Goal: Task Accomplishment & Management: Manage account settings

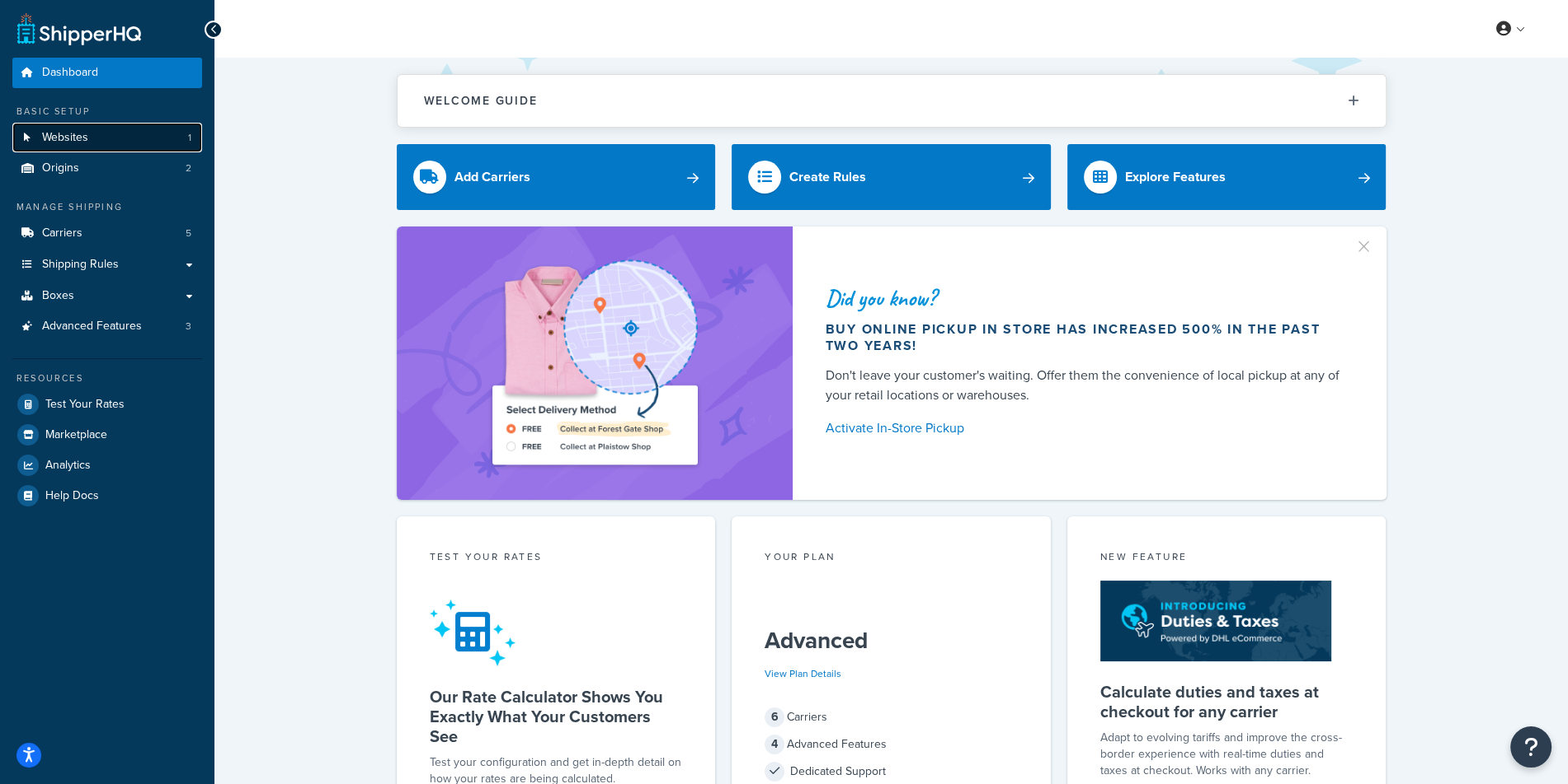
click at [141, 145] on link "Websites 1" at bounding box center [107, 137] width 189 height 31
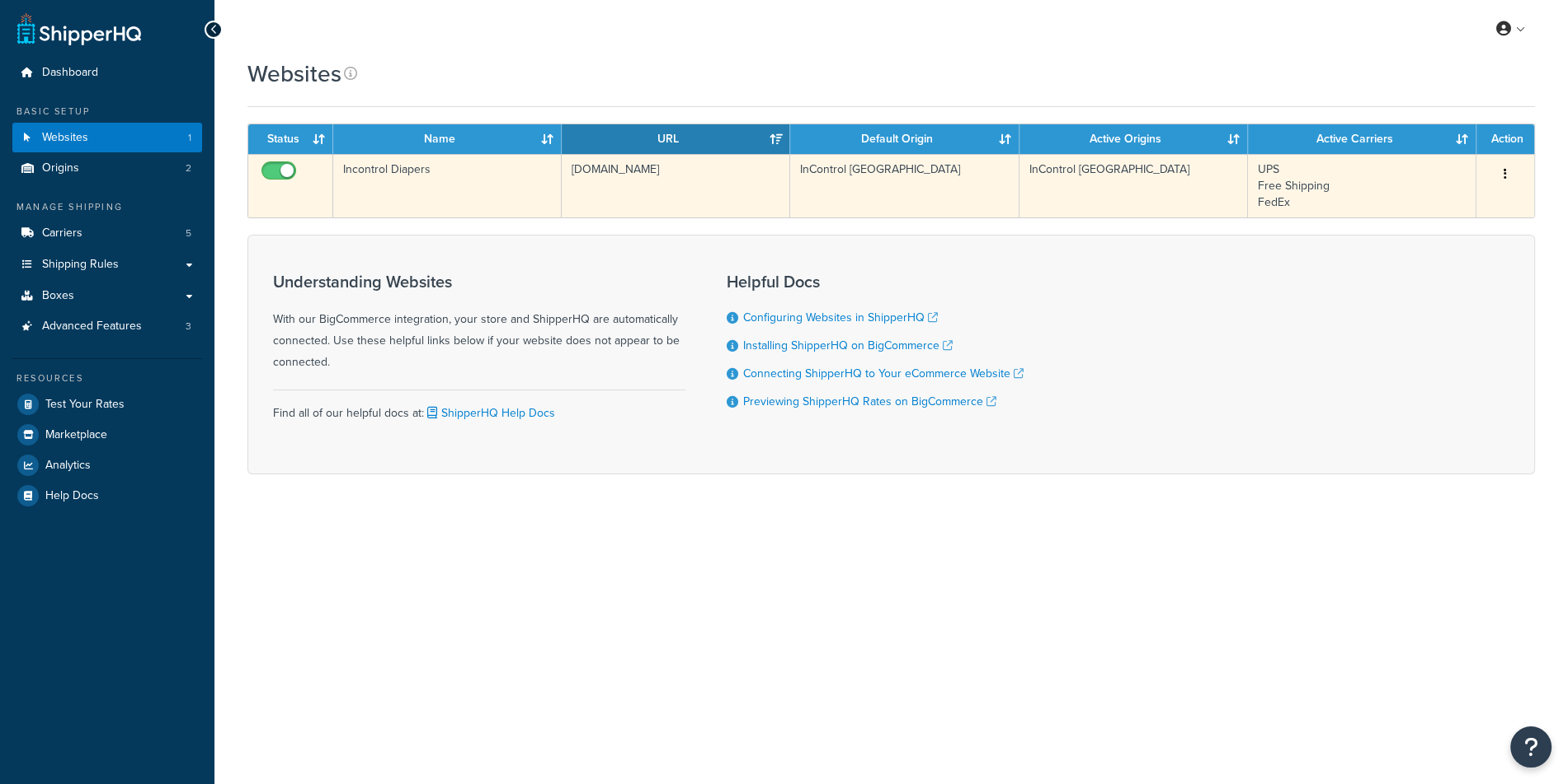
click at [608, 195] on td "incontroldiapers.com" at bounding box center [675, 186] width 228 height 64
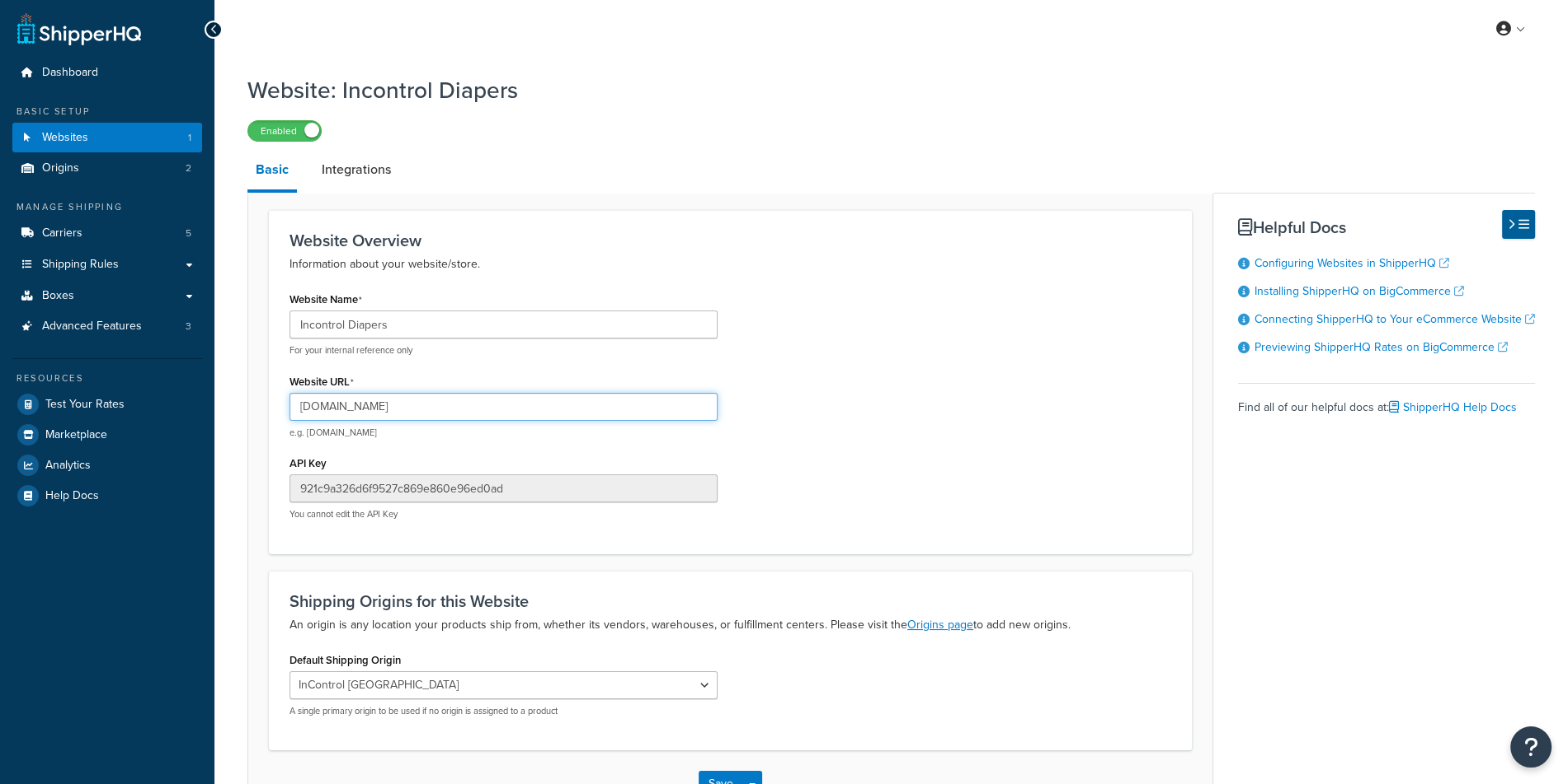
click at [468, 420] on input "incontroldiapers.com" at bounding box center [504, 407] width 428 height 28
click at [140, 331] on span "Advanced Features" at bounding box center [92, 326] width 100 height 14
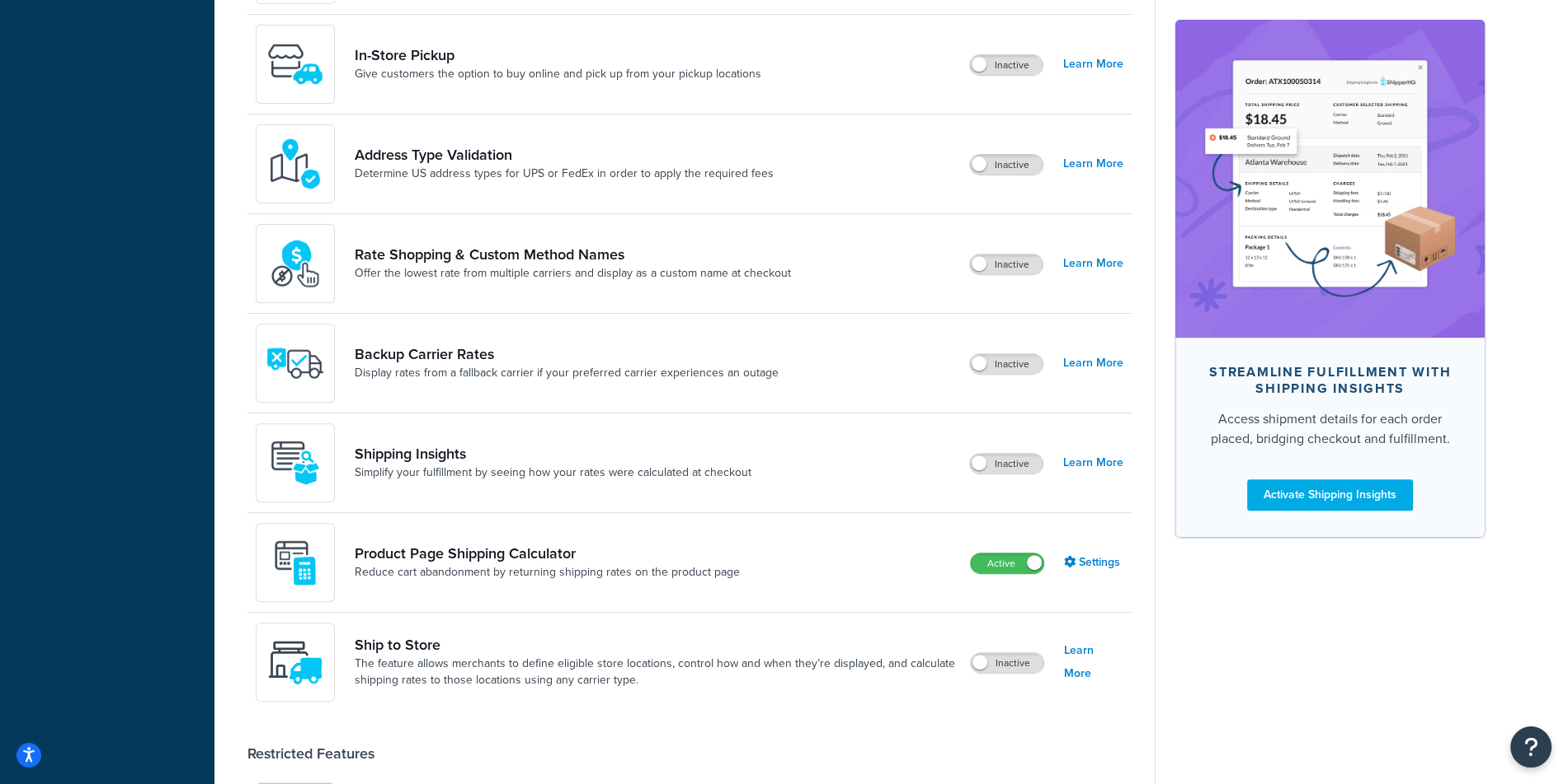
scroll to position [741, 0]
click at [1029, 558] on span at bounding box center [1033, 561] width 15 height 15
click at [1004, 556] on label "Inactive" at bounding box center [1006, 562] width 73 height 20
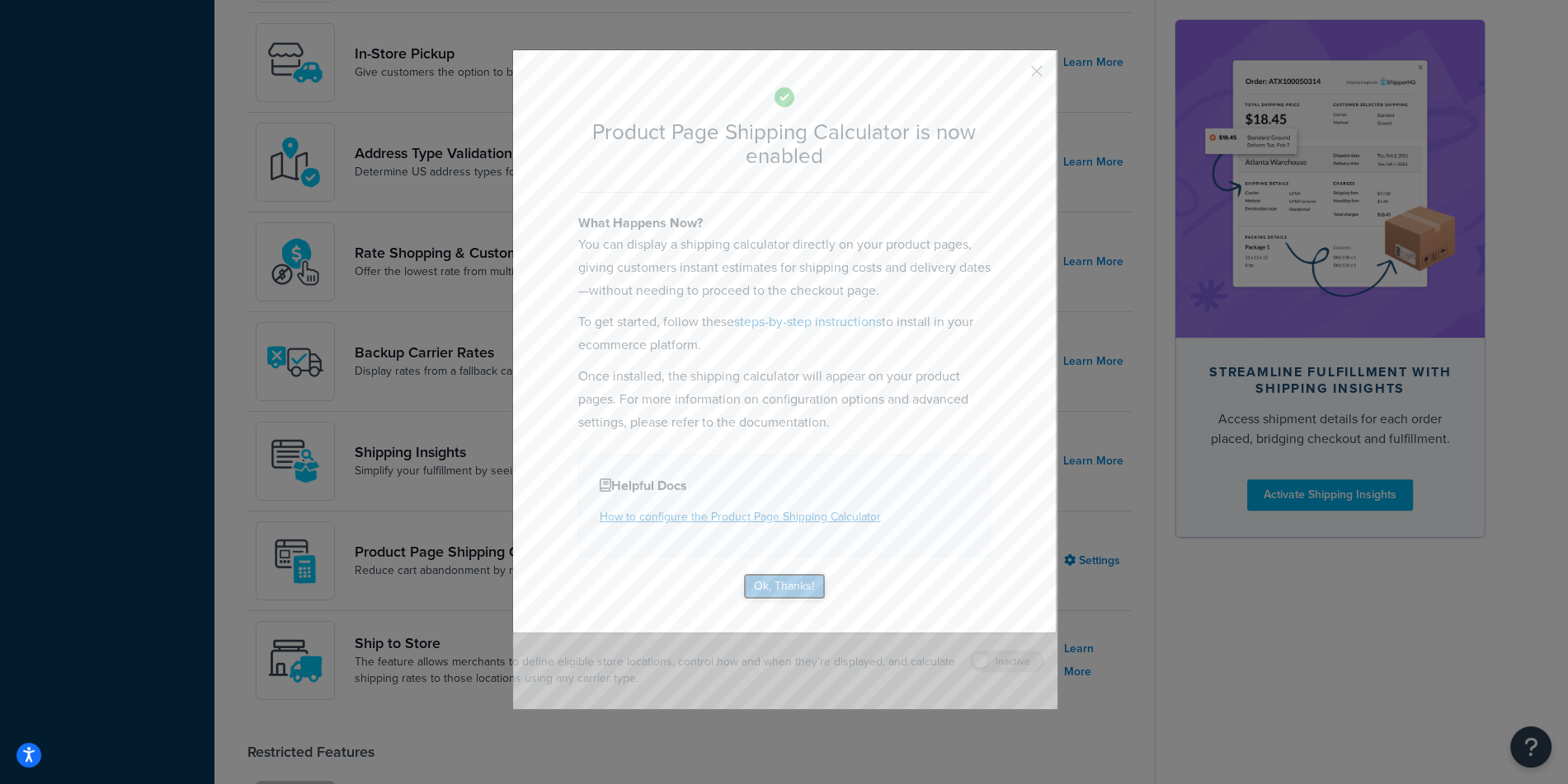
click at [795, 582] on button "Ok, Thanks!" at bounding box center [784, 586] width 83 height 27
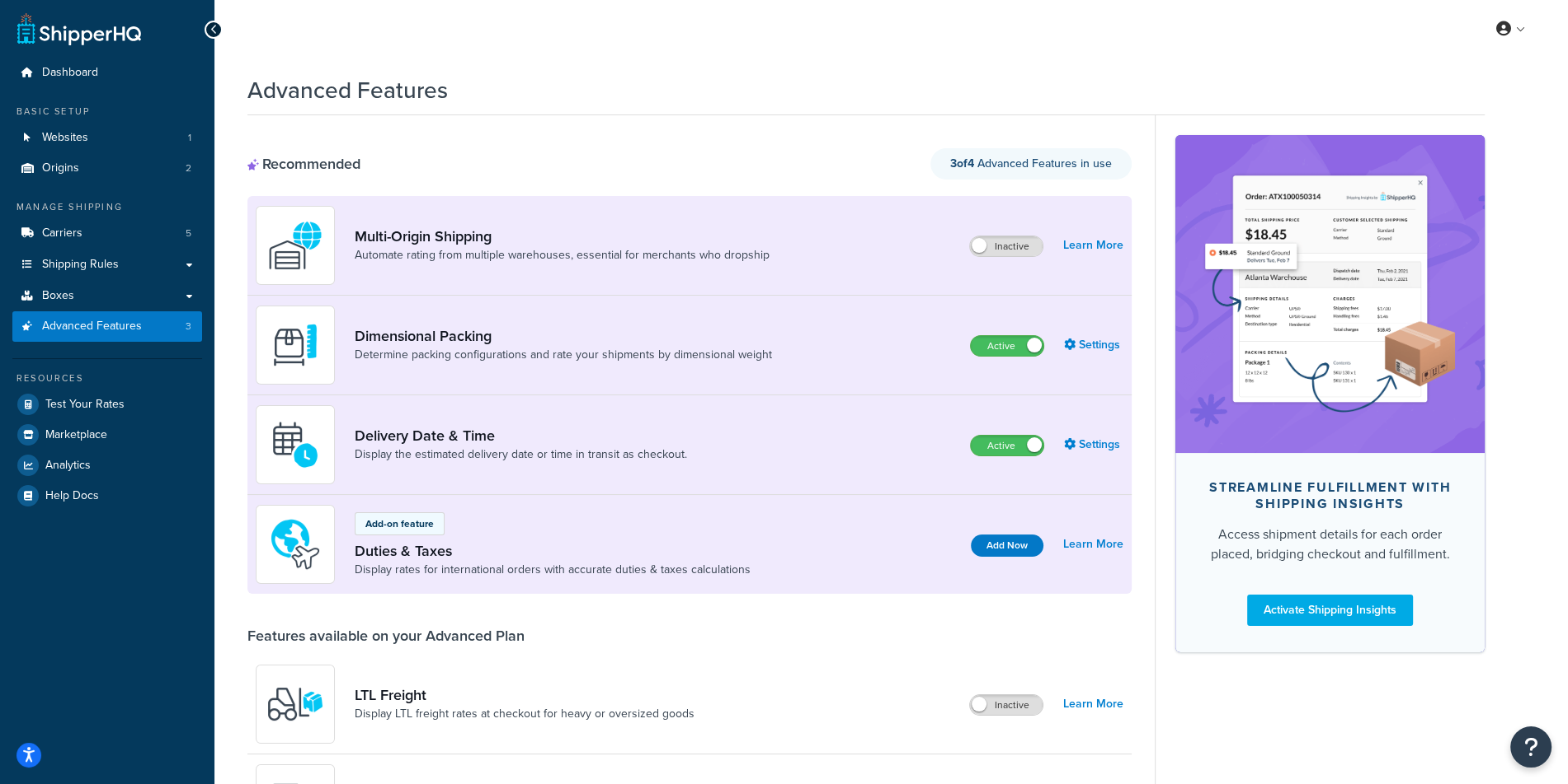
scroll to position [906, 0]
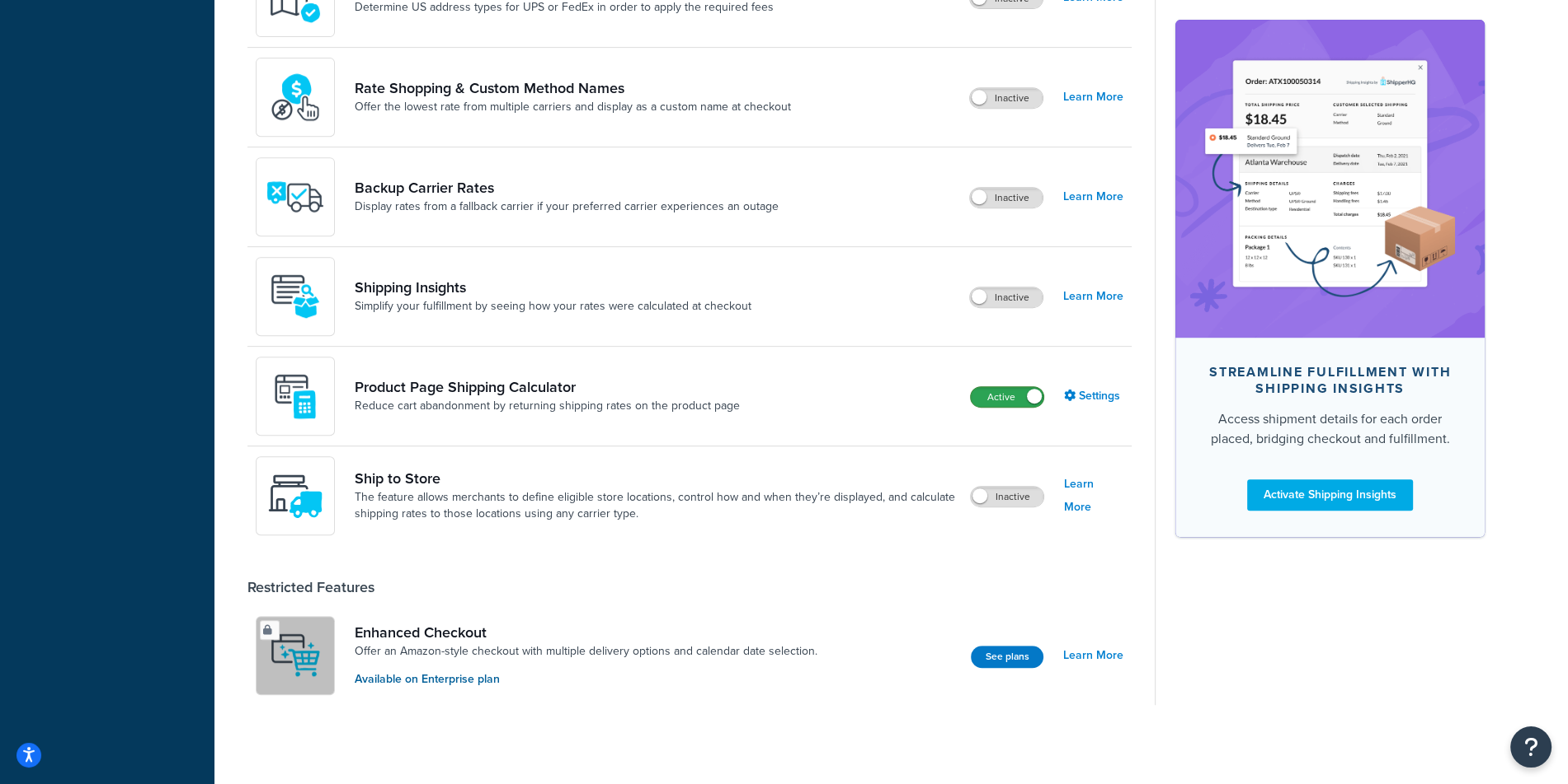
click at [1004, 392] on label "Active" at bounding box center [1007, 397] width 73 height 20
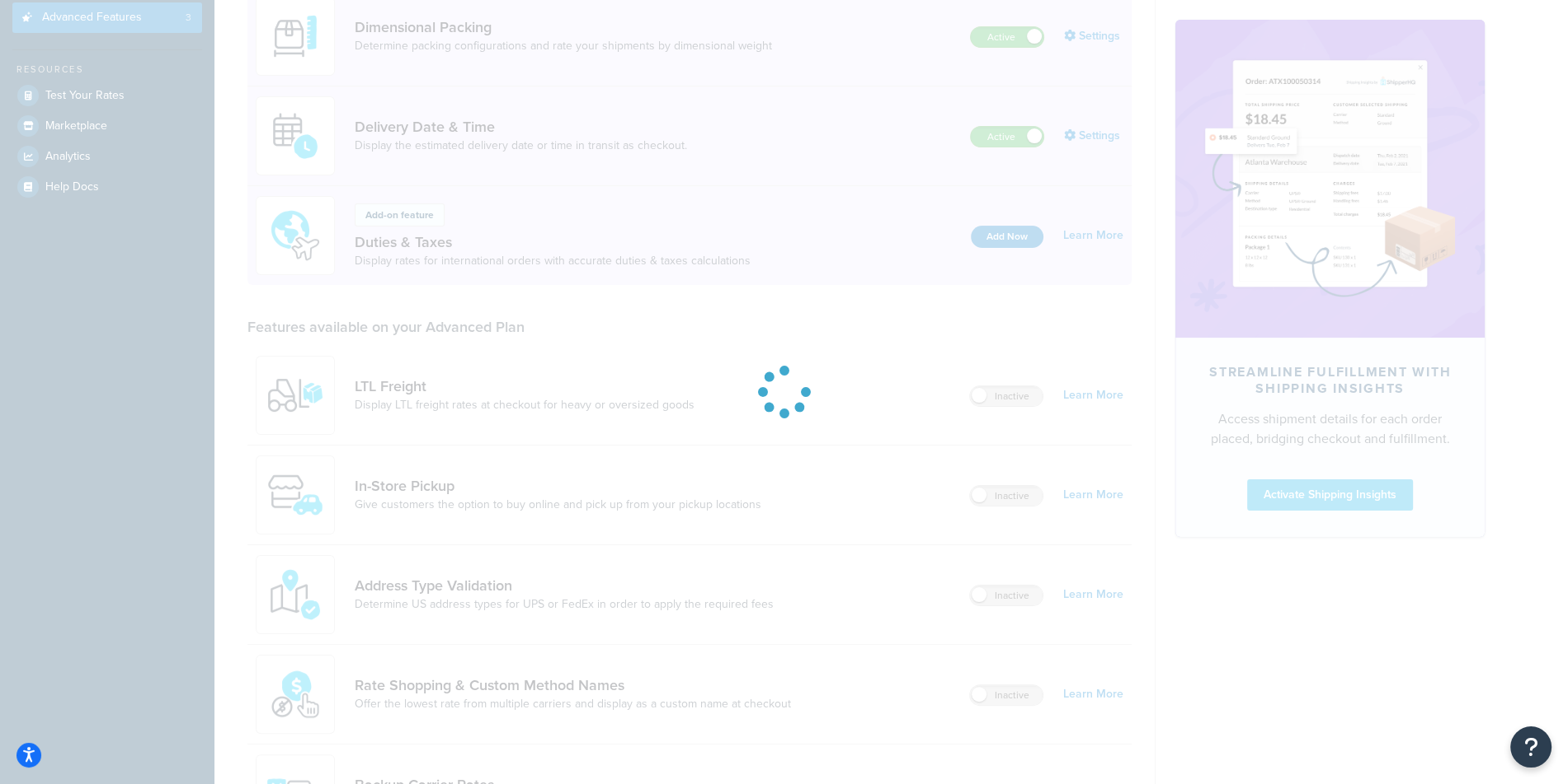
scroll to position [0, 0]
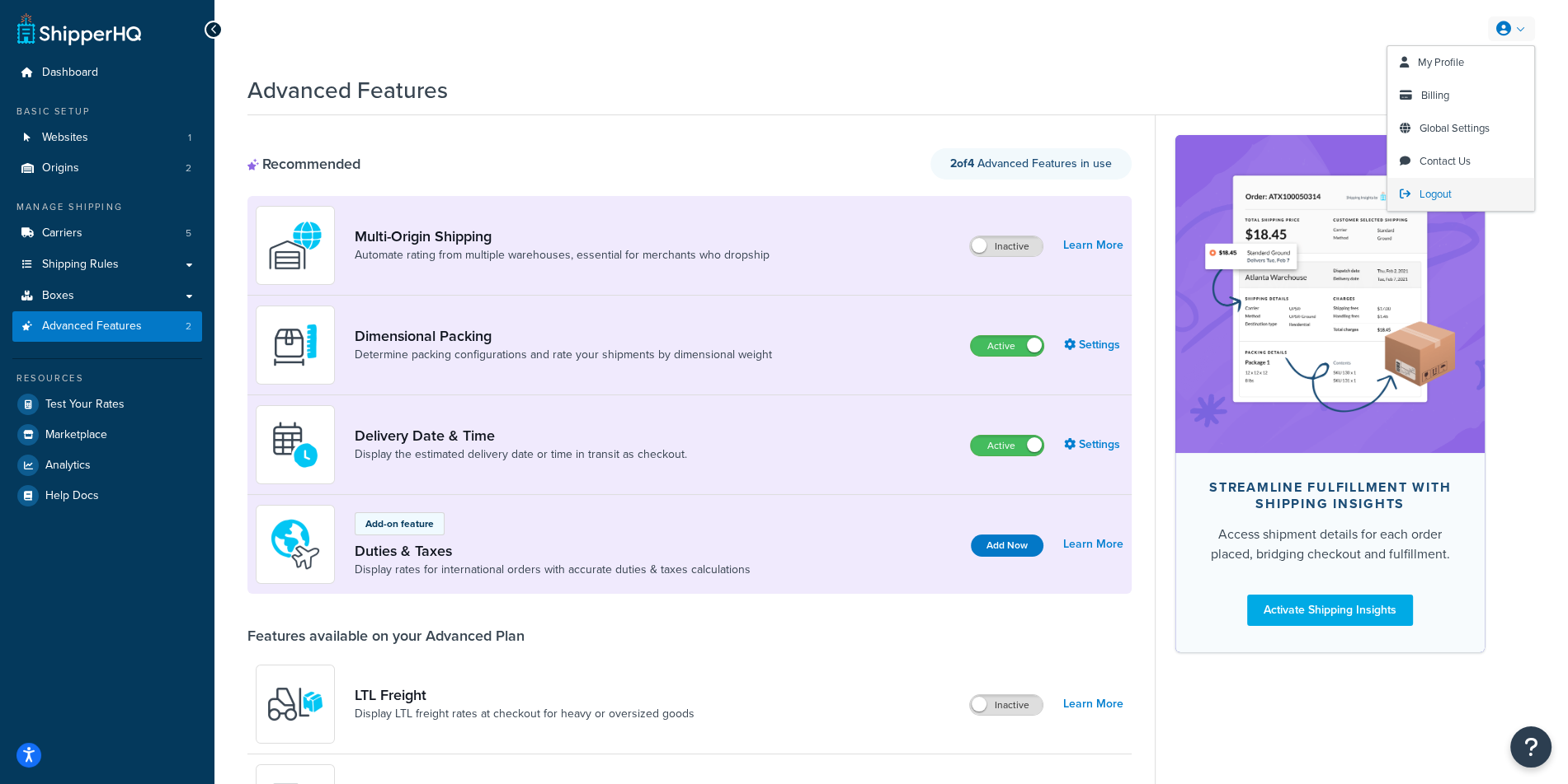
click at [1434, 184] on link "Logout" at bounding box center [1459, 194] width 146 height 33
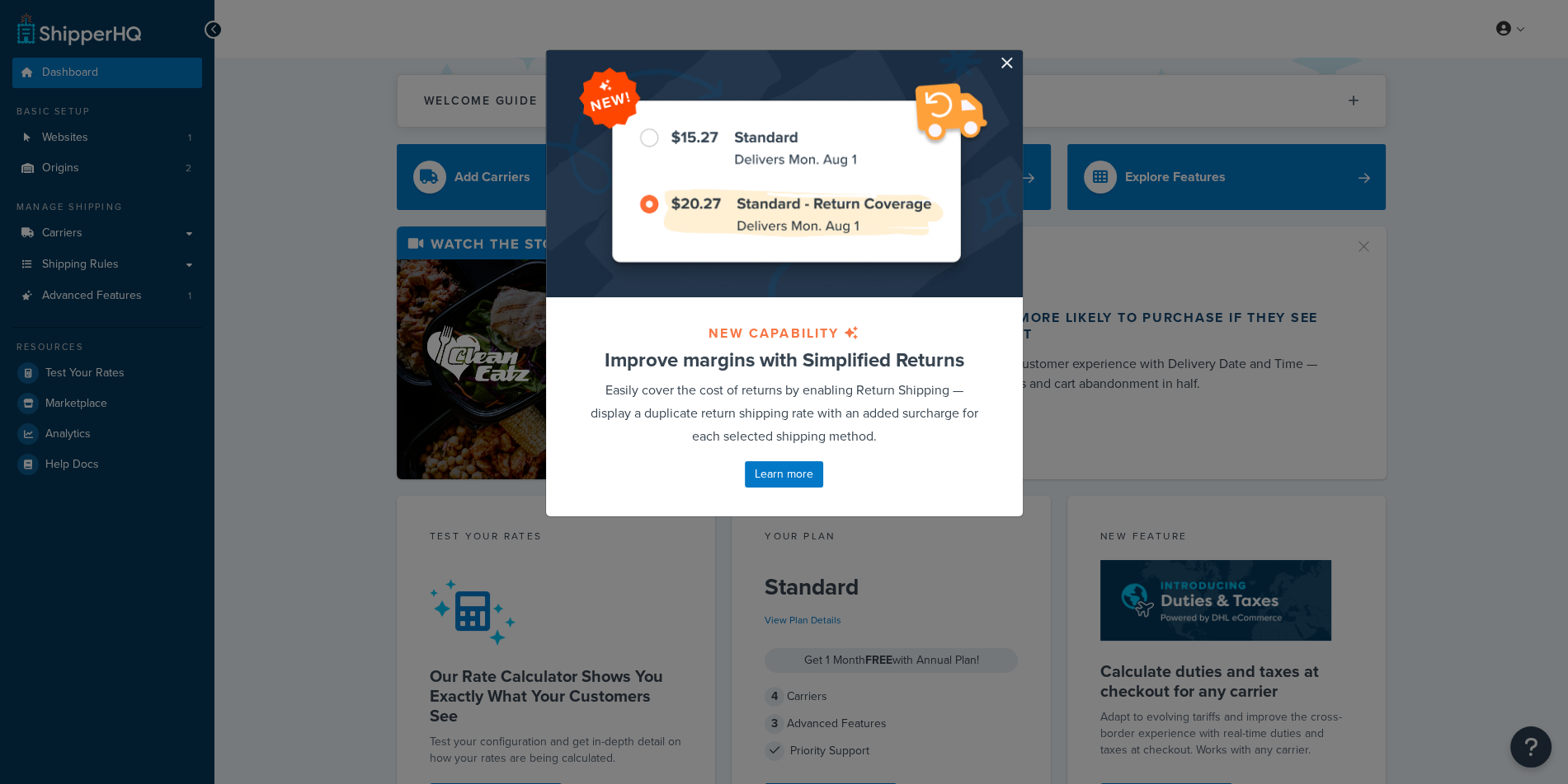
click at [343, 280] on div "NEW CAPABILITY Improve margins with Simplified Returns Easily cover the cost of…" at bounding box center [784, 392] width 1568 height 784
click at [1008, 73] on div at bounding box center [784, 174] width 477 height 247
click at [1018, 55] on button "button" at bounding box center [1020, 53] width 4 height 4
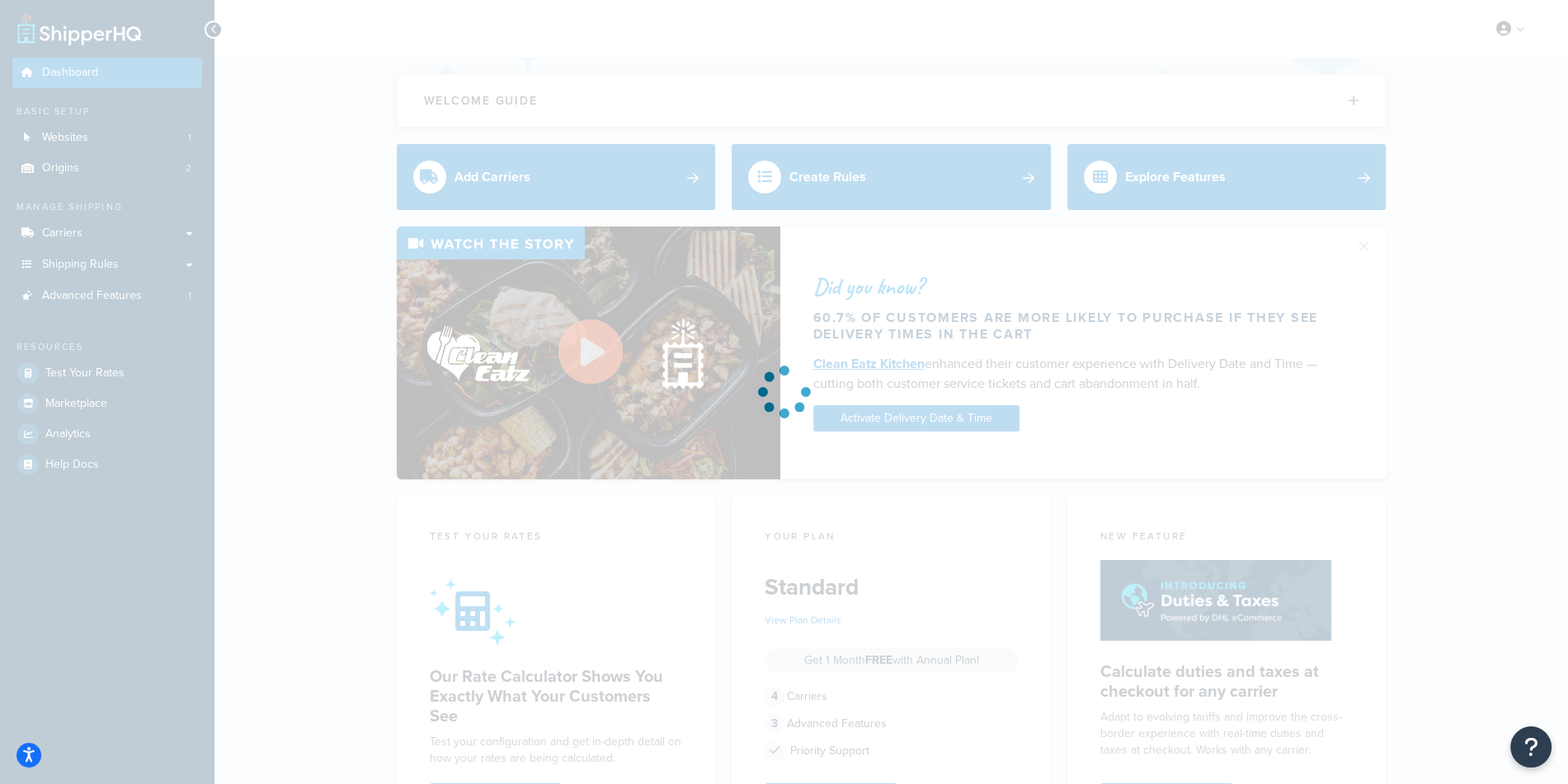
click at [88, 144] on div at bounding box center [784, 392] width 1568 height 784
click at [88, 144] on span "Websites" at bounding box center [65, 138] width 46 height 14
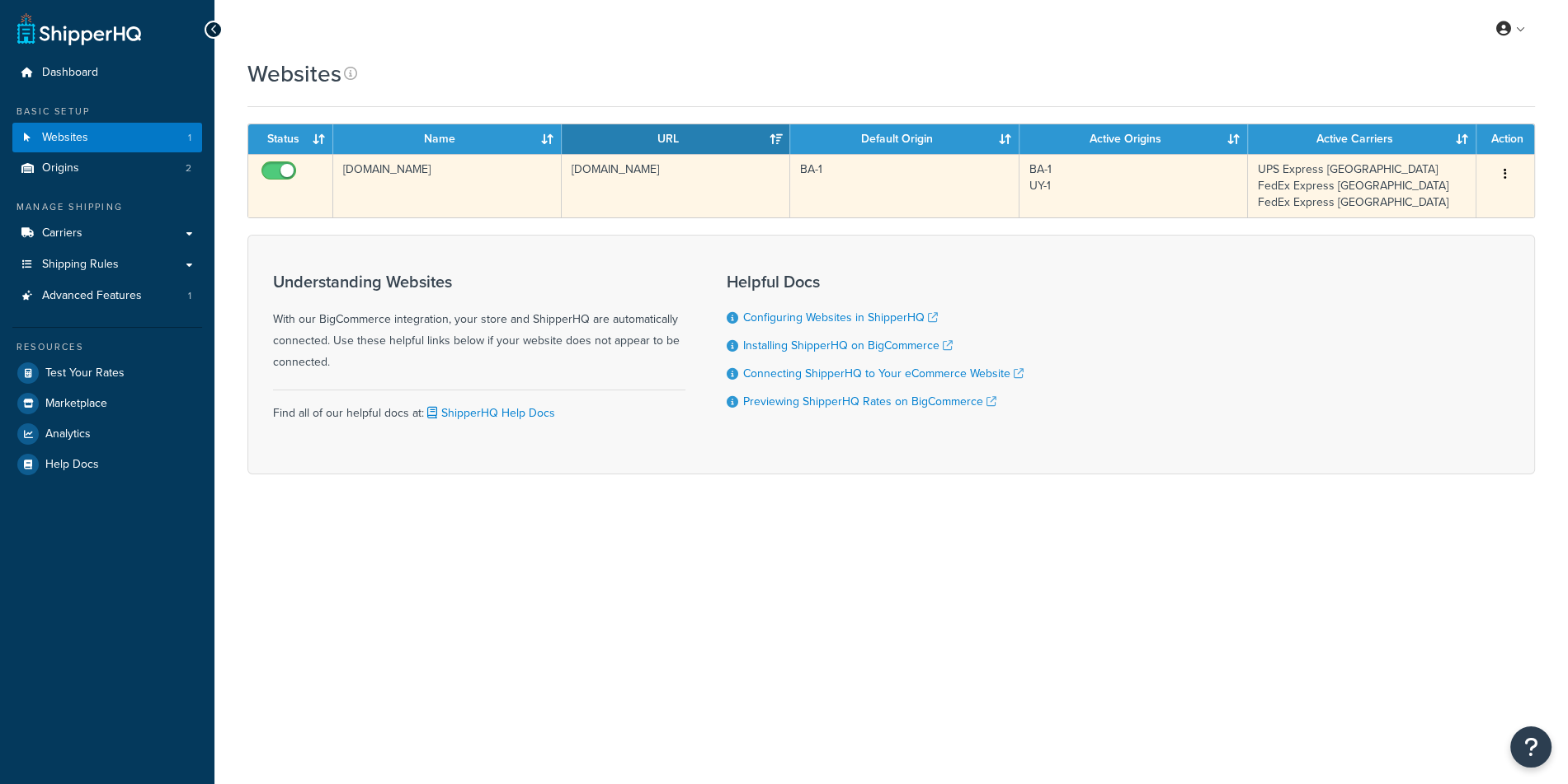
click at [655, 194] on td "[DOMAIN_NAME]" at bounding box center [675, 186] width 228 height 64
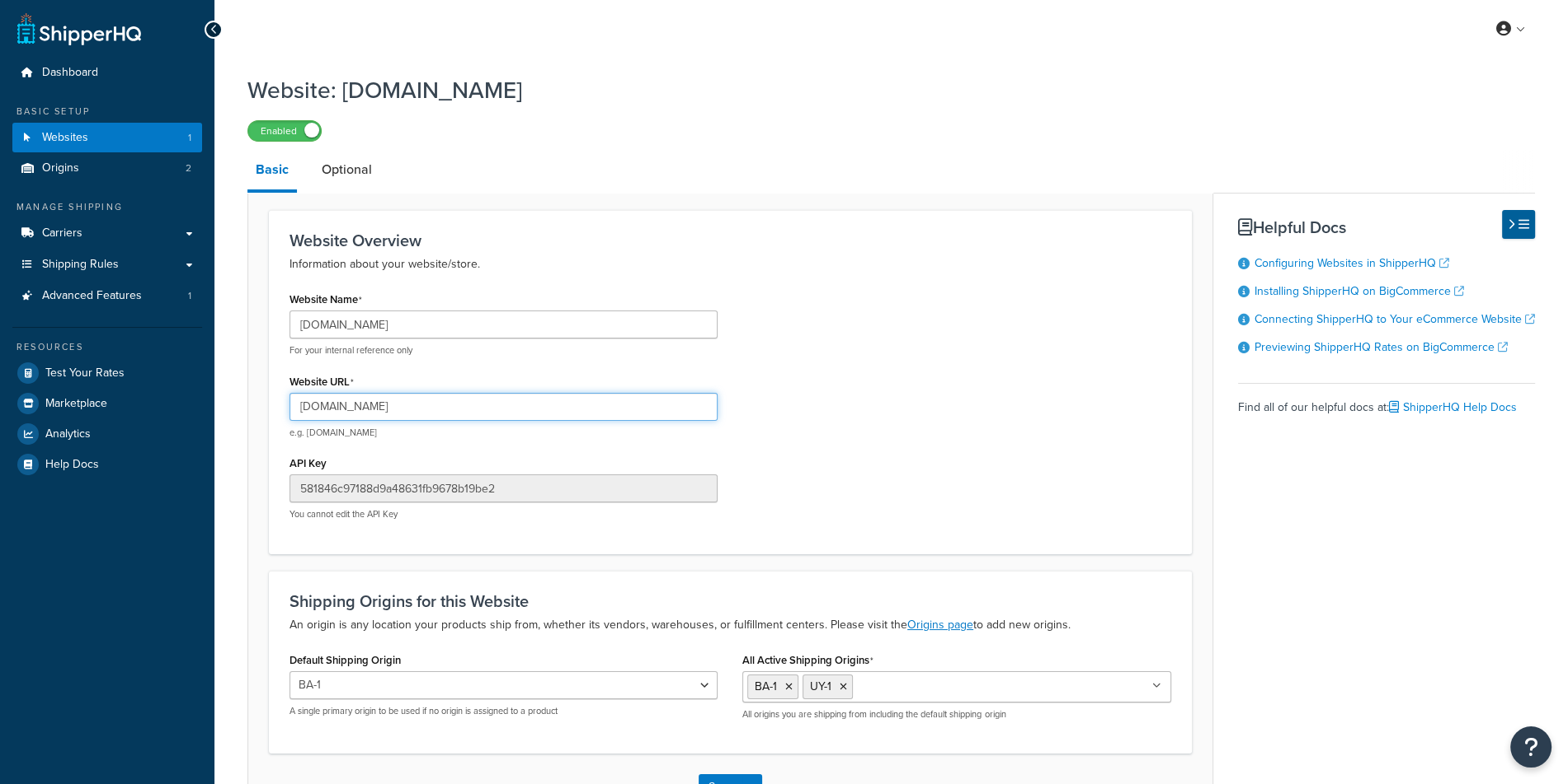
click at [558, 410] on input "pampaglobal.com" at bounding box center [504, 407] width 428 height 28
click at [155, 300] on link "Advanced Features 1" at bounding box center [107, 295] width 189 height 31
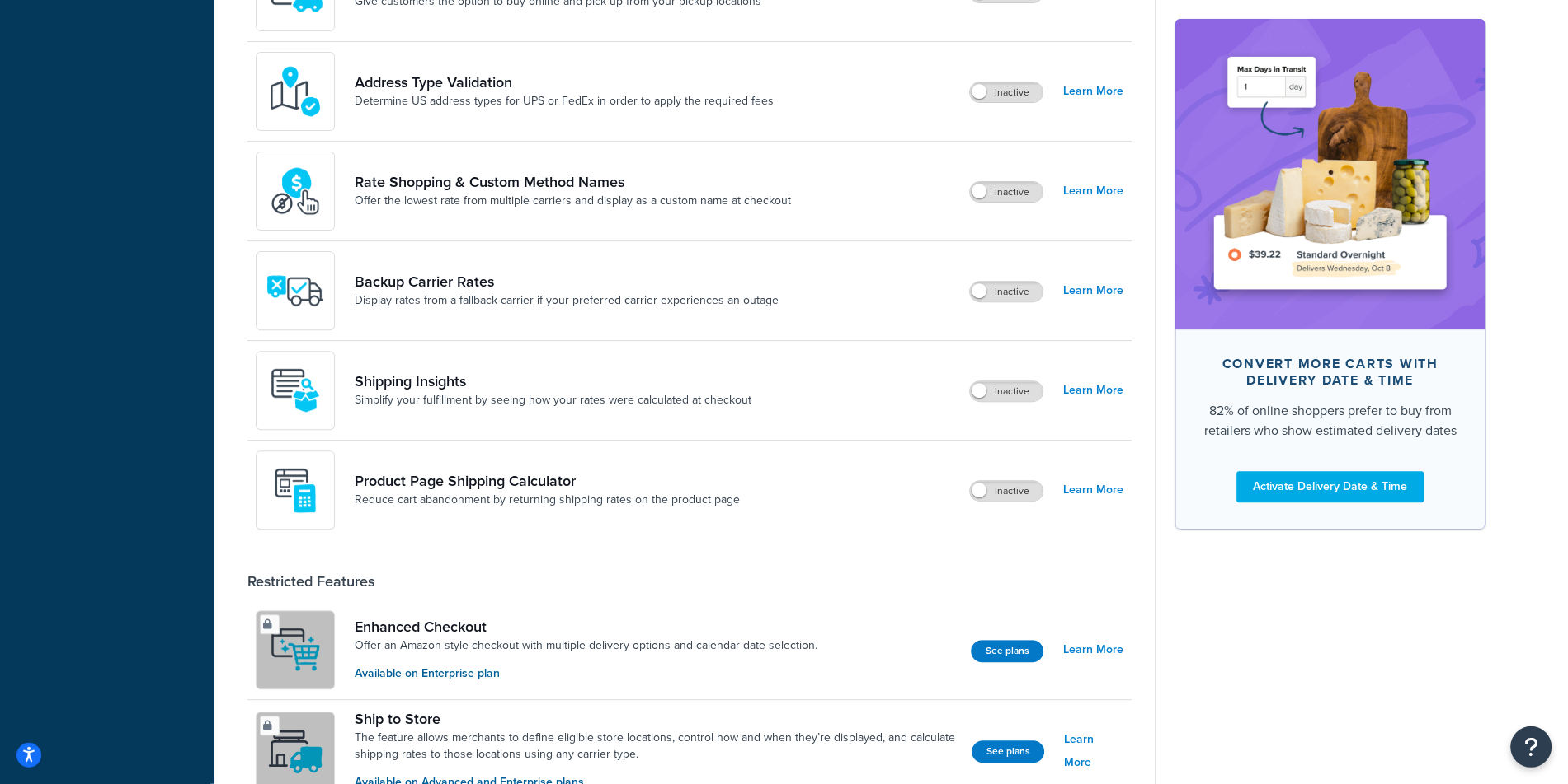
scroll to position [707, 0]
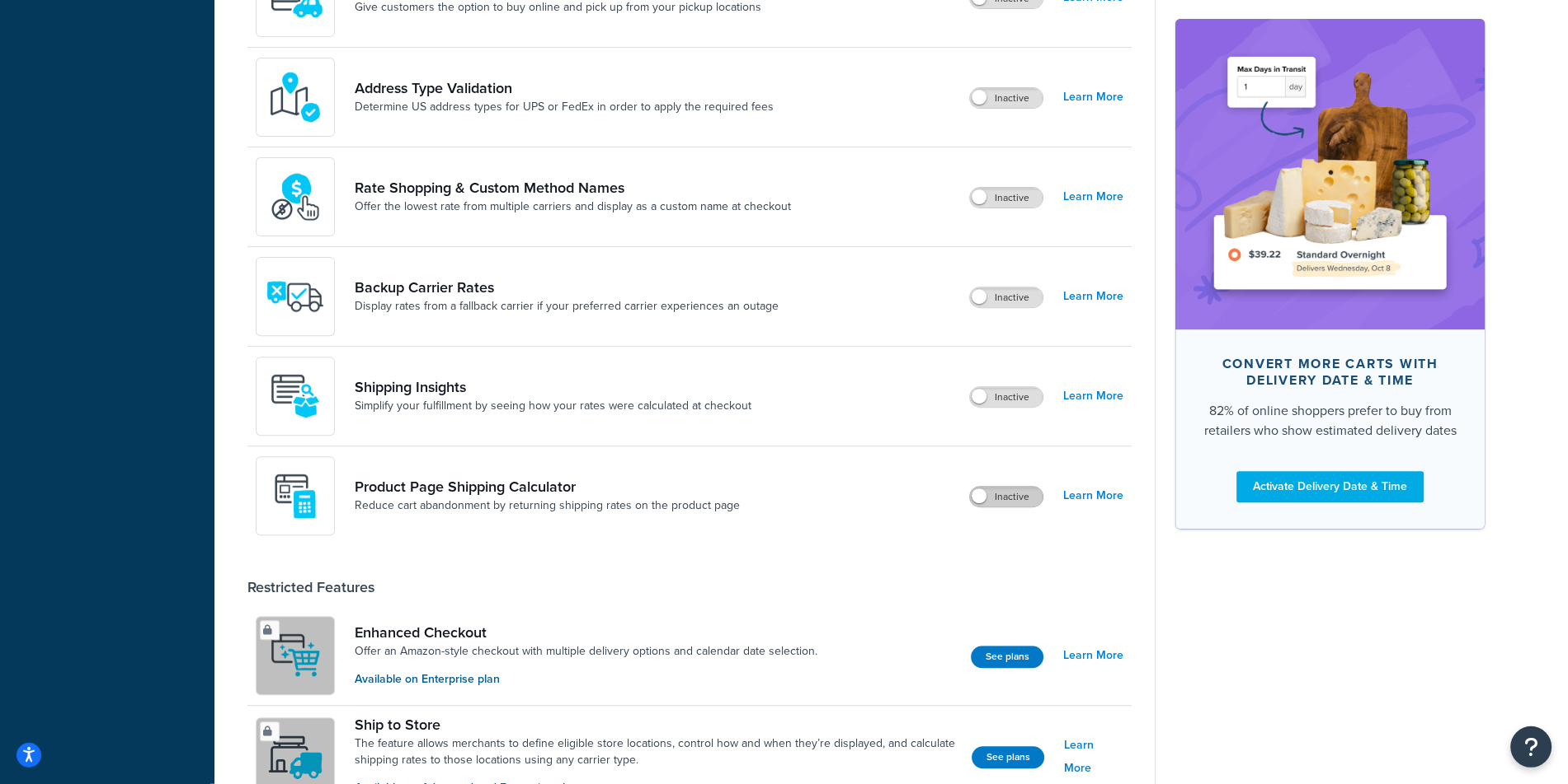
click at [999, 492] on label "Inactive" at bounding box center [1006, 496] width 73 height 20
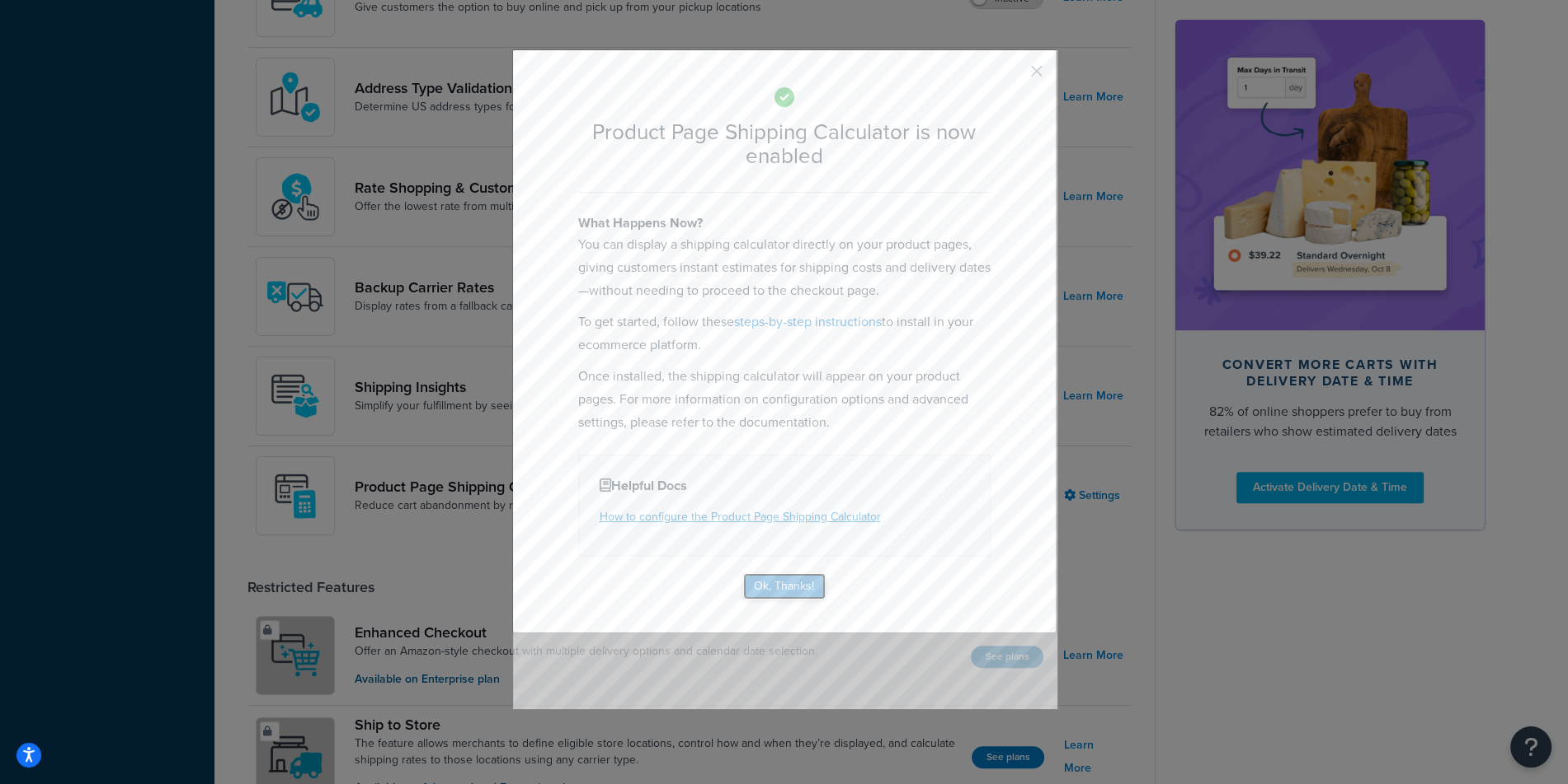
click at [783, 579] on button "Ok, Thanks!" at bounding box center [784, 586] width 83 height 27
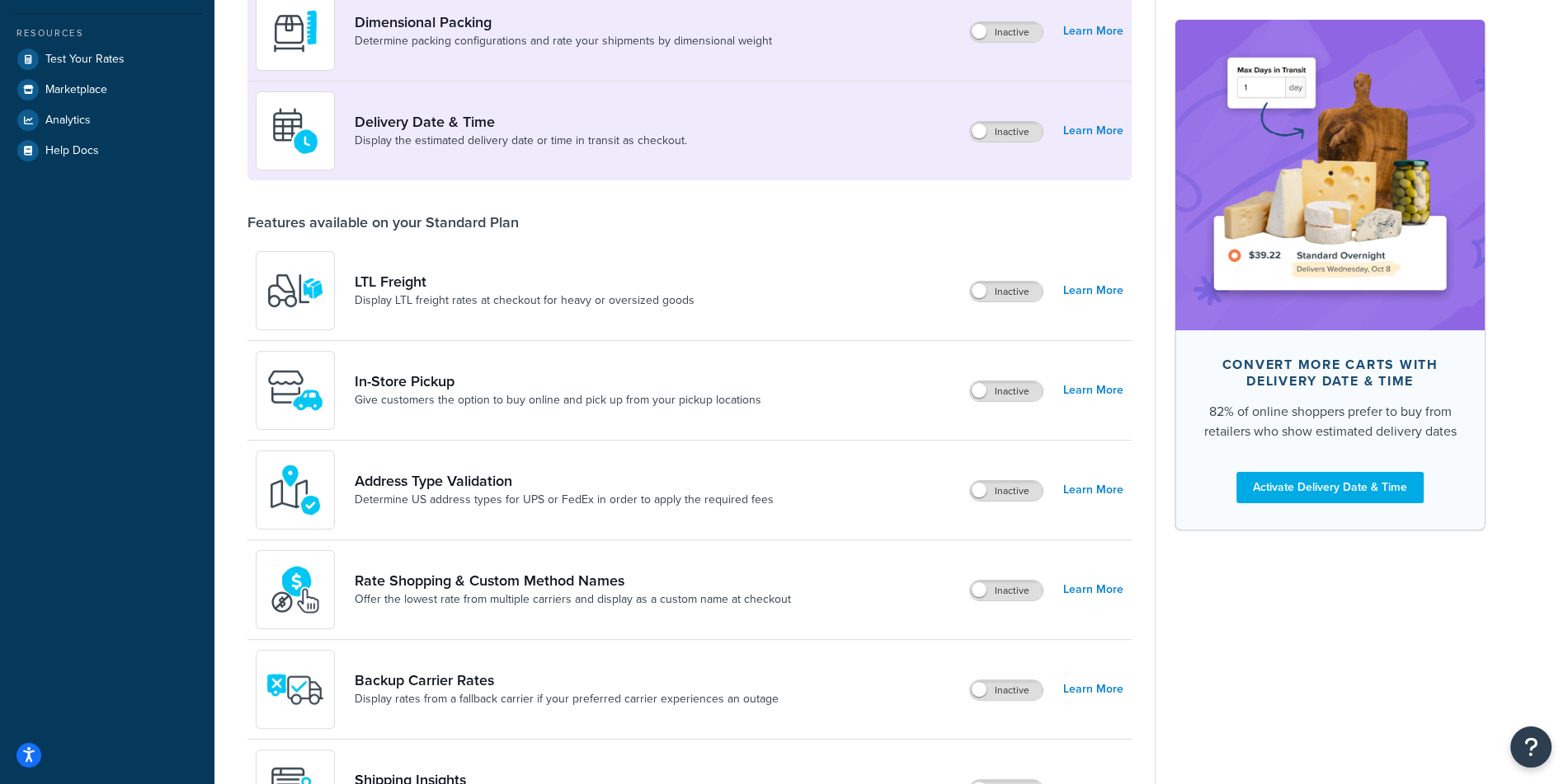
scroll to position [0, 0]
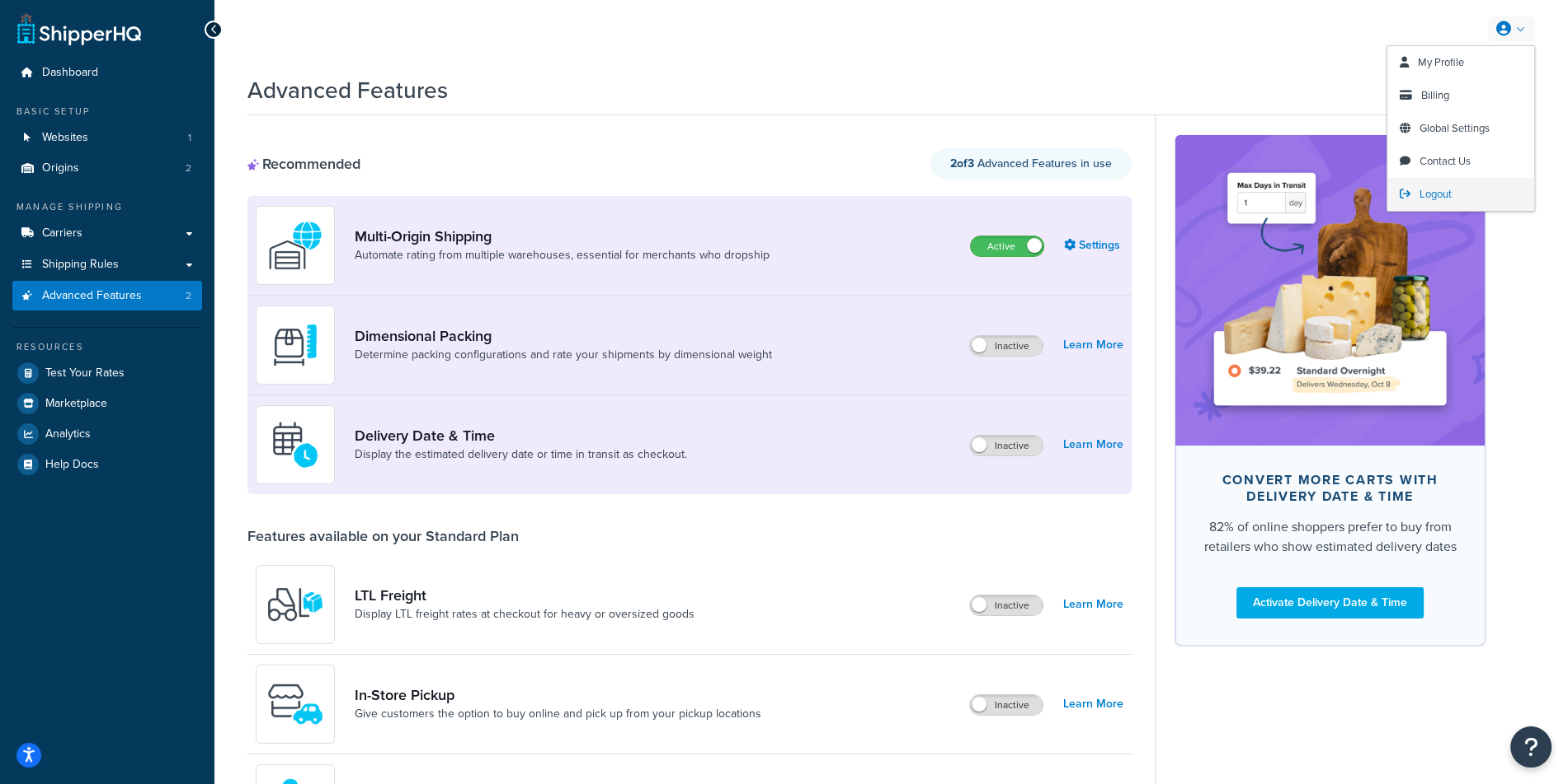
click at [1443, 194] on span "Logout" at bounding box center [1435, 194] width 32 height 16
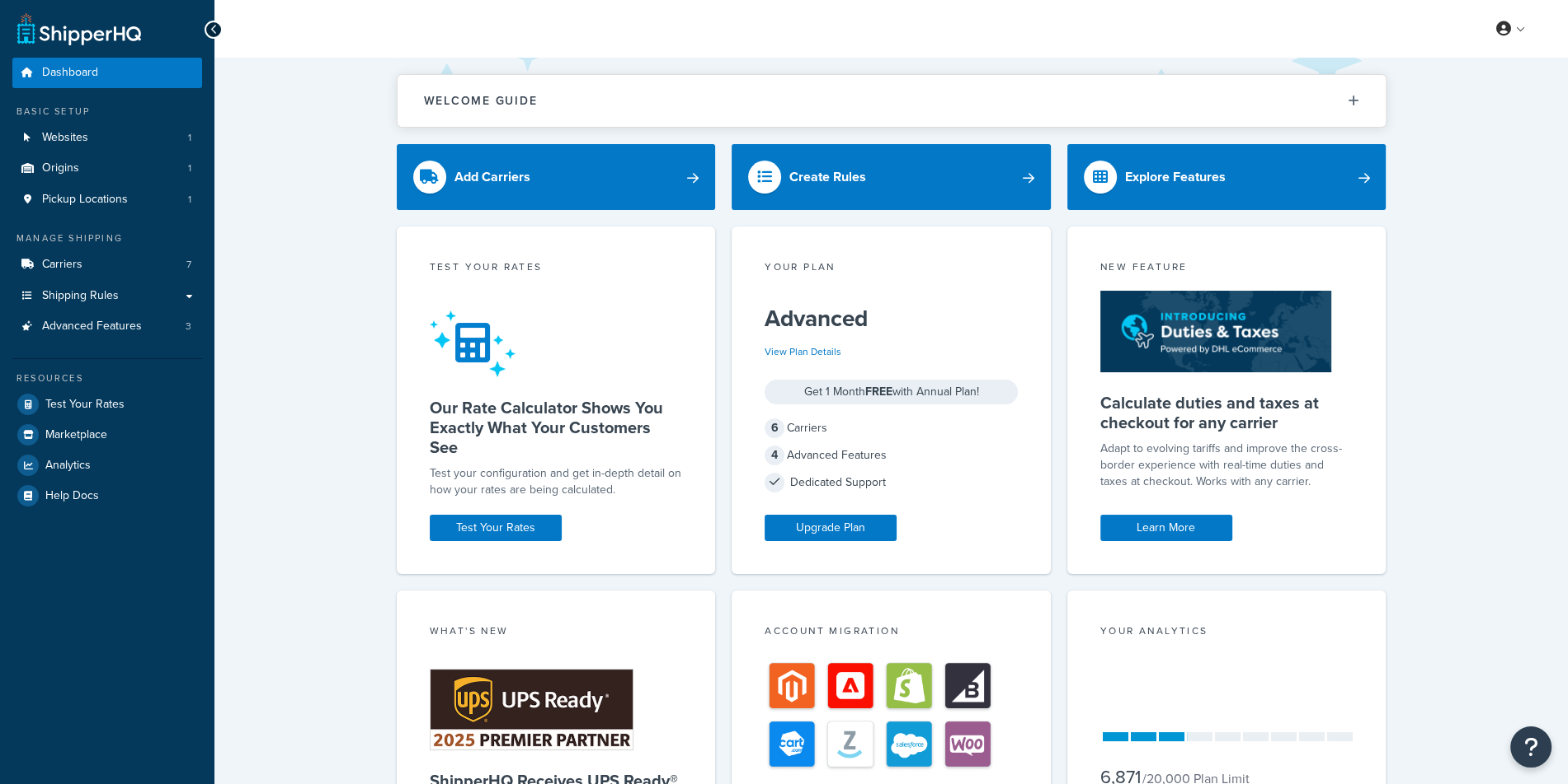
click at [170, 145] on link "Websites 1" at bounding box center [107, 137] width 189 height 31
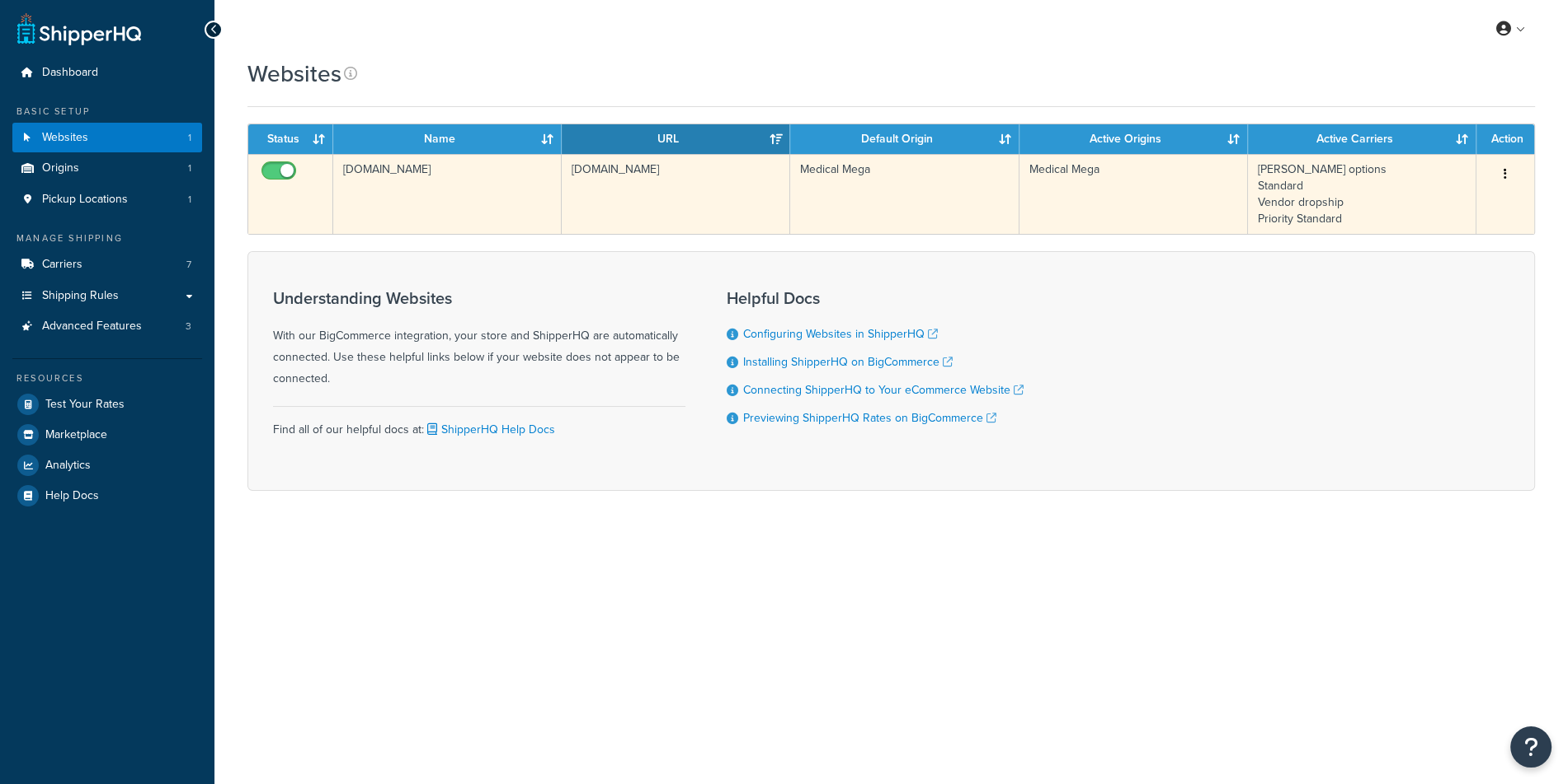
click at [659, 193] on td "[DOMAIN_NAME]" at bounding box center [675, 194] width 228 height 80
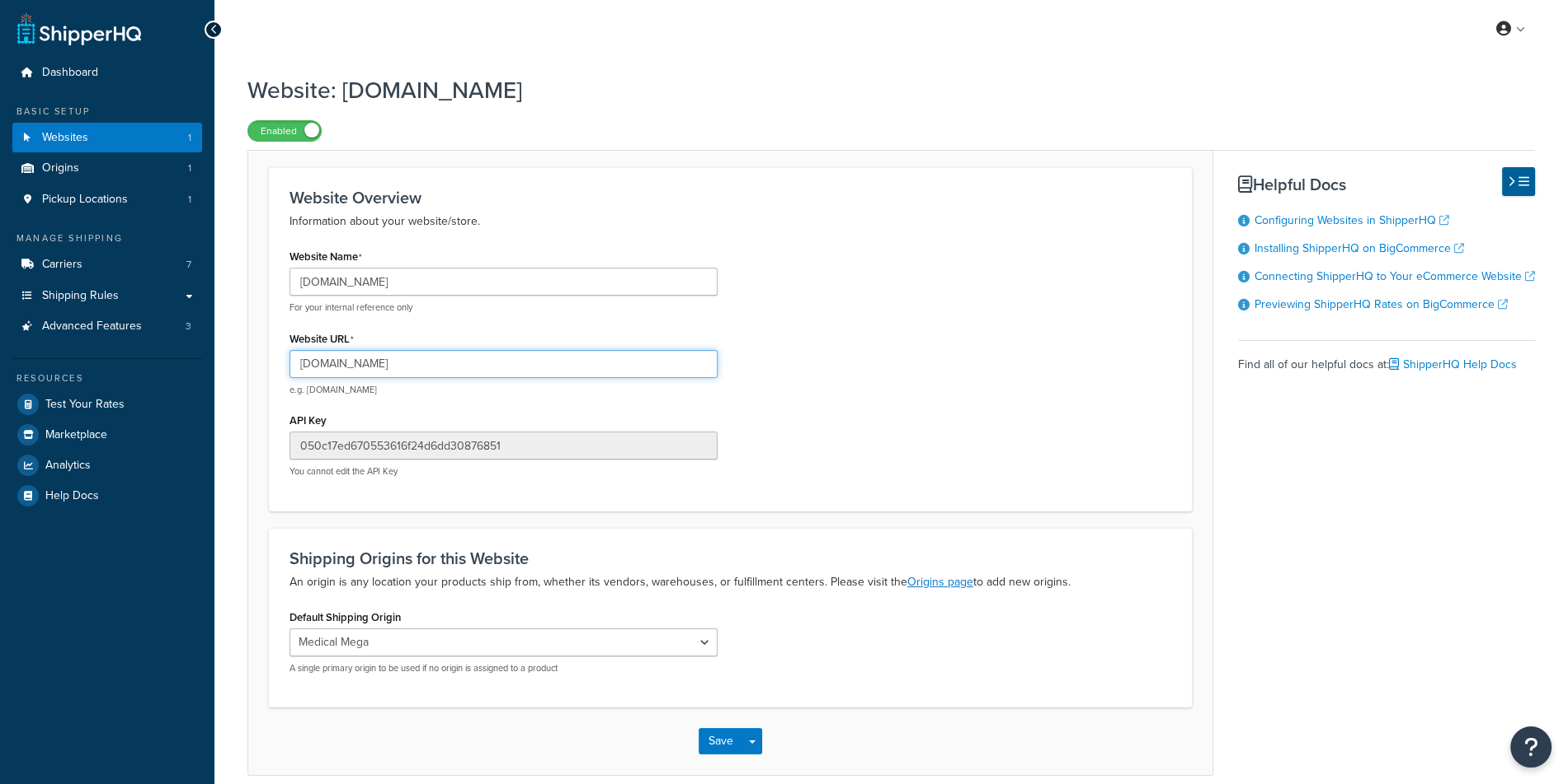
click at [547, 365] on input "medical-mega.mybigcommerce.com" at bounding box center [504, 364] width 428 height 28
click at [142, 330] on link "Advanced Features 3" at bounding box center [107, 326] width 189 height 31
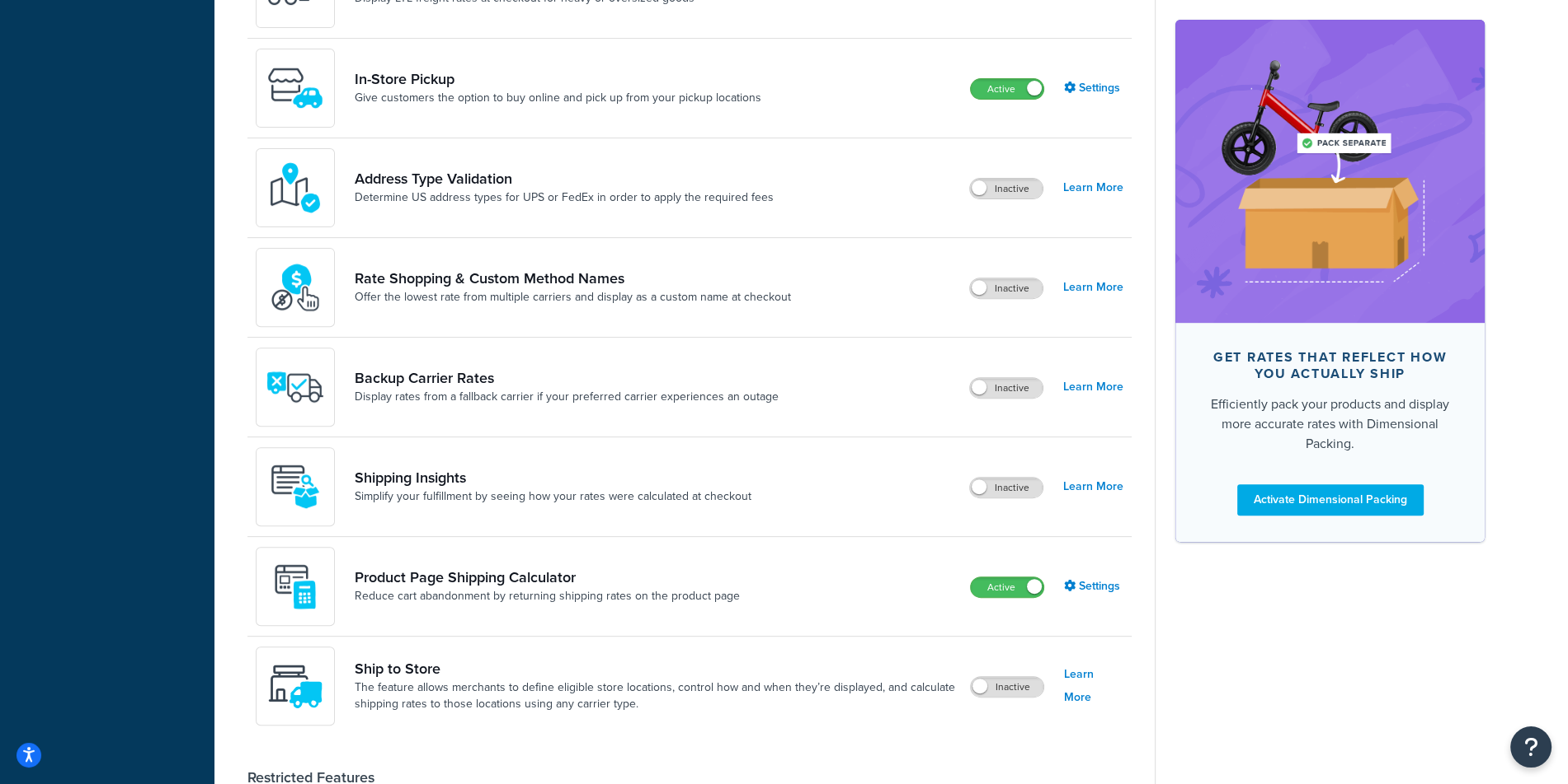
scroll to position [722, 0]
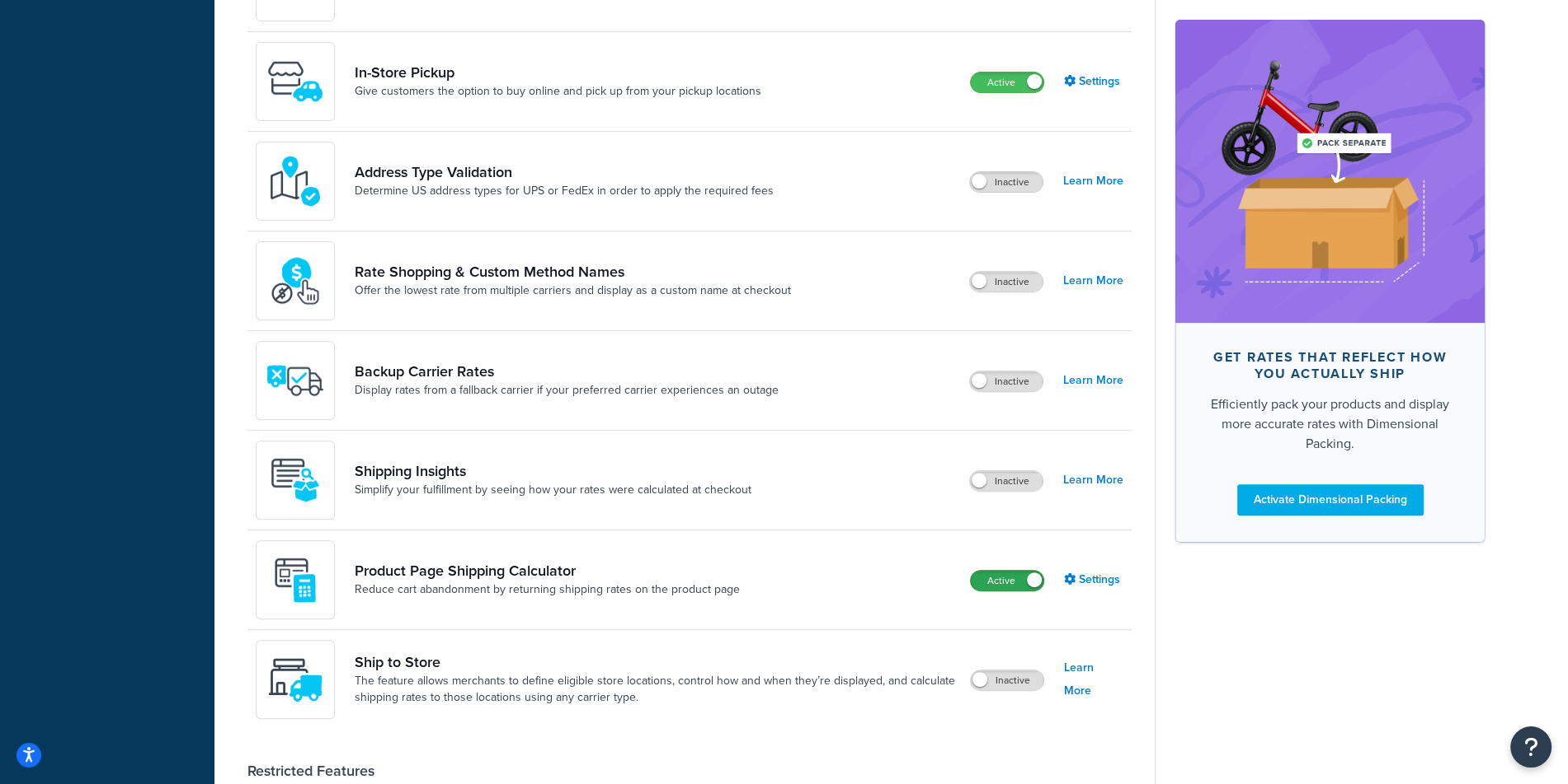
click at [1020, 580] on label "Active" at bounding box center [1007, 581] width 73 height 20
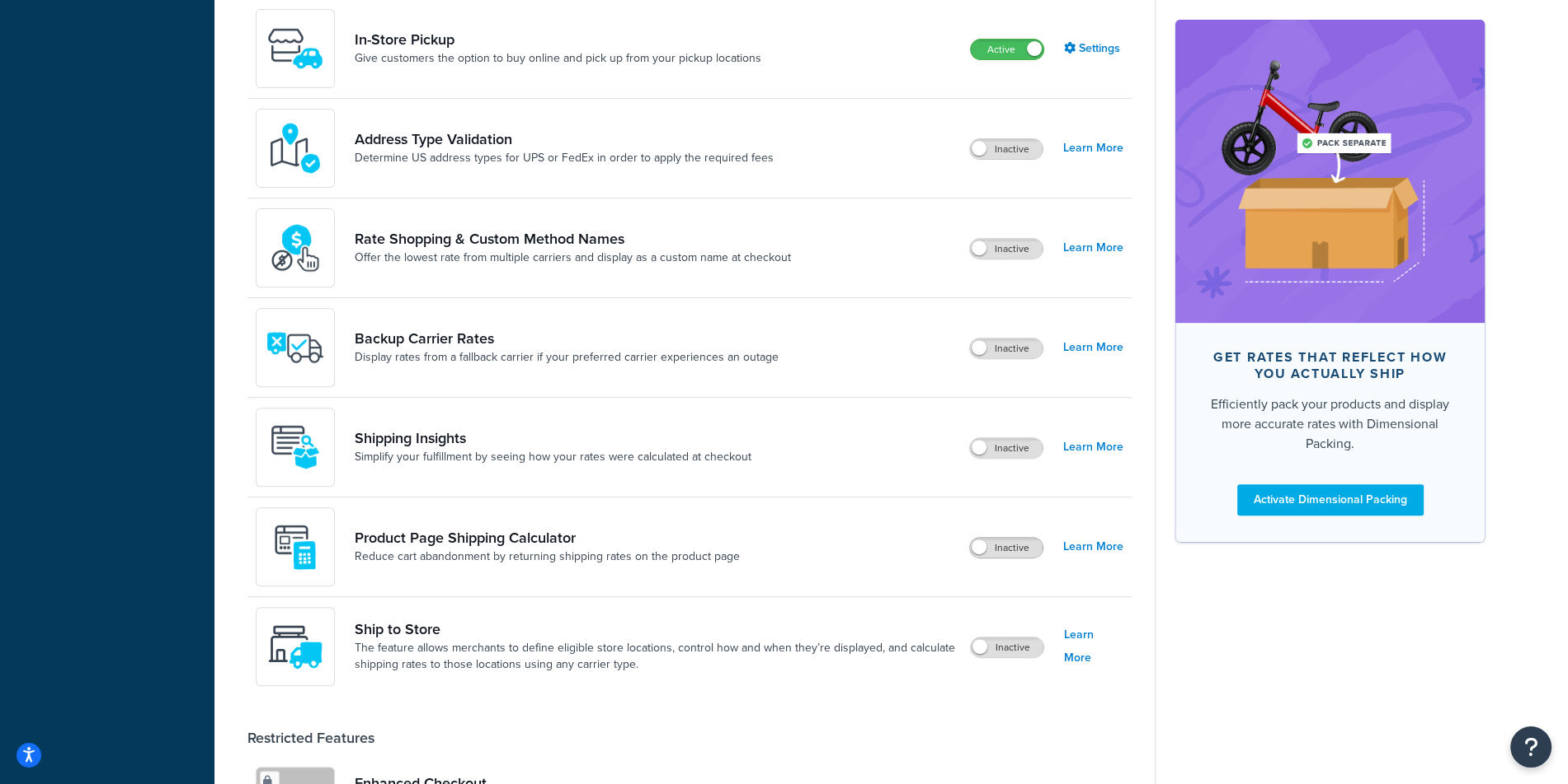
scroll to position [772, 0]
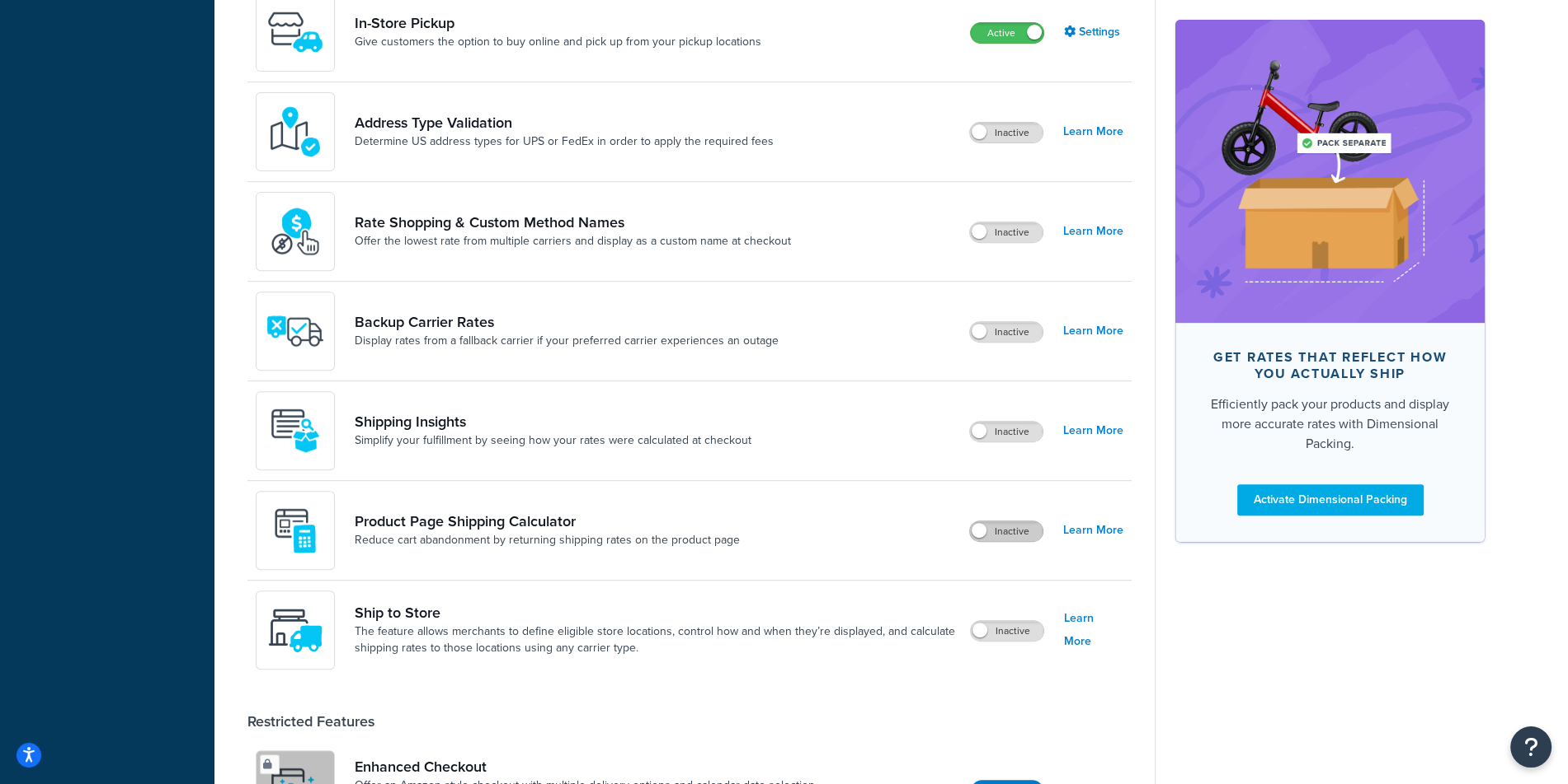
click at [1011, 535] on label "Inactive" at bounding box center [1006, 531] width 73 height 20
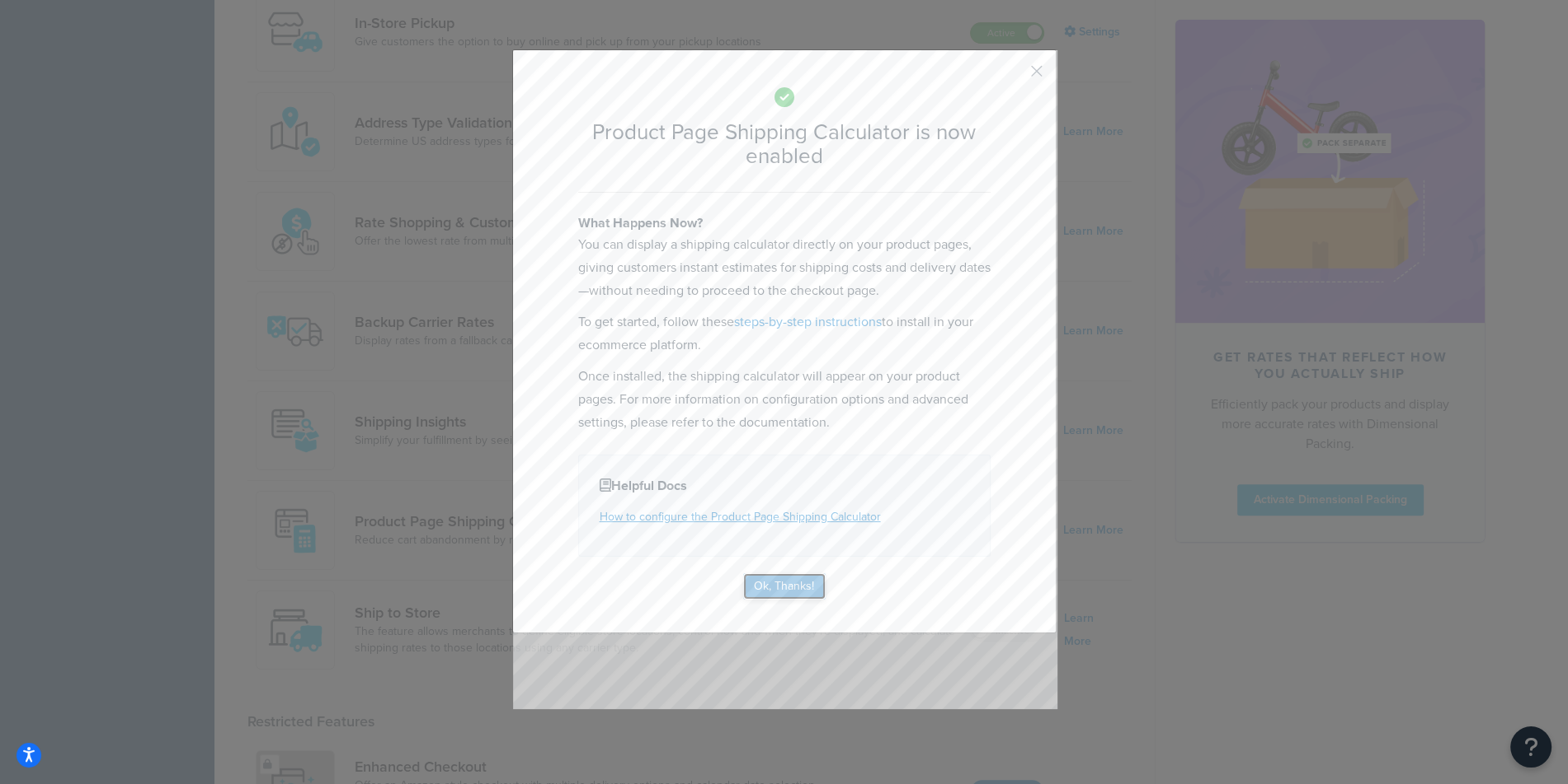
click at [789, 593] on button "Ok, Thanks!" at bounding box center [784, 586] width 83 height 27
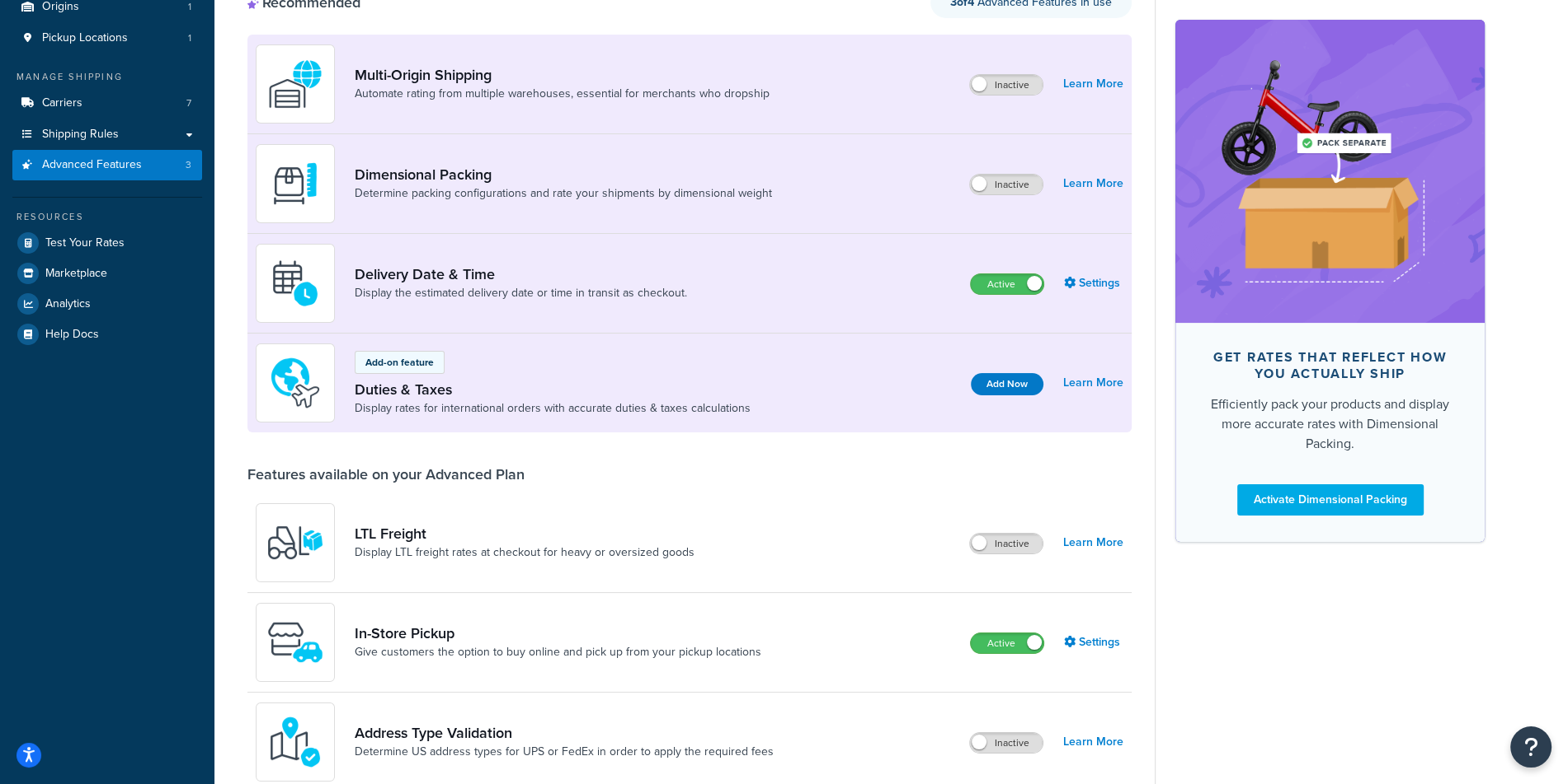
scroll to position [0, 0]
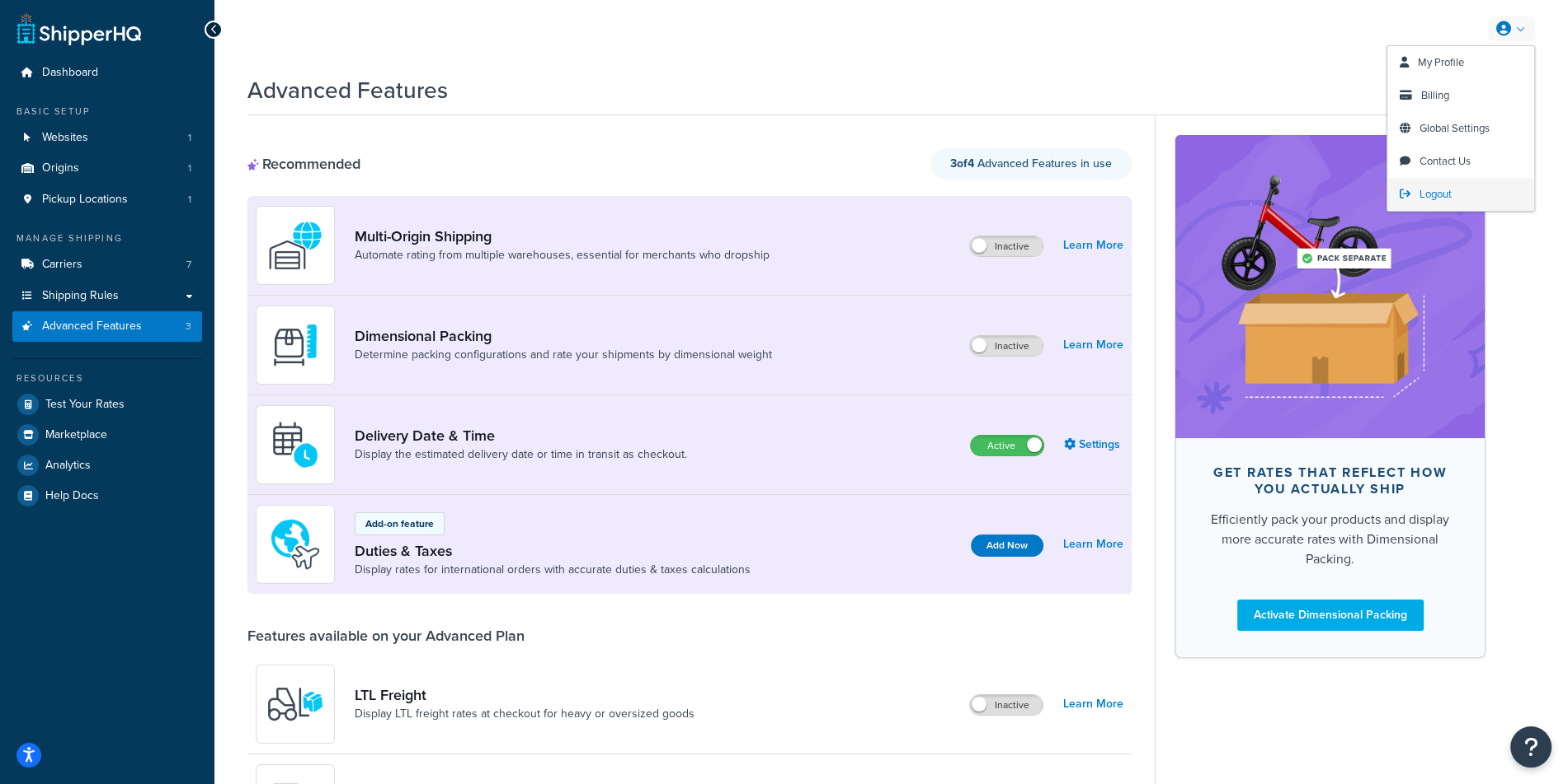
click at [1430, 196] on span "Logout" at bounding box center [1435, 194] width 32 height 16
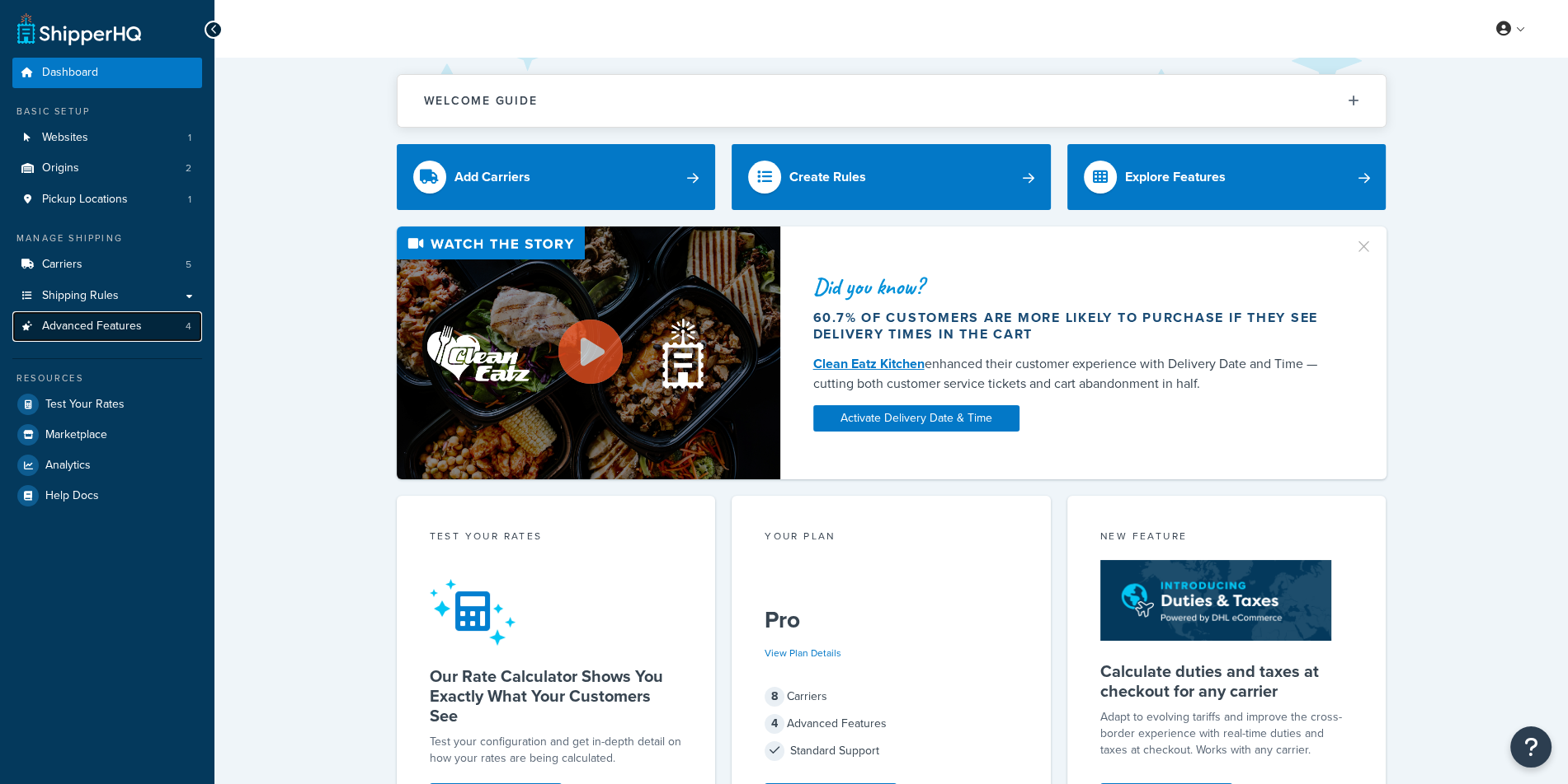
click at [116, 342] on link "Advanced Features 4" at bounding box center [107, 326] width 189 height 31
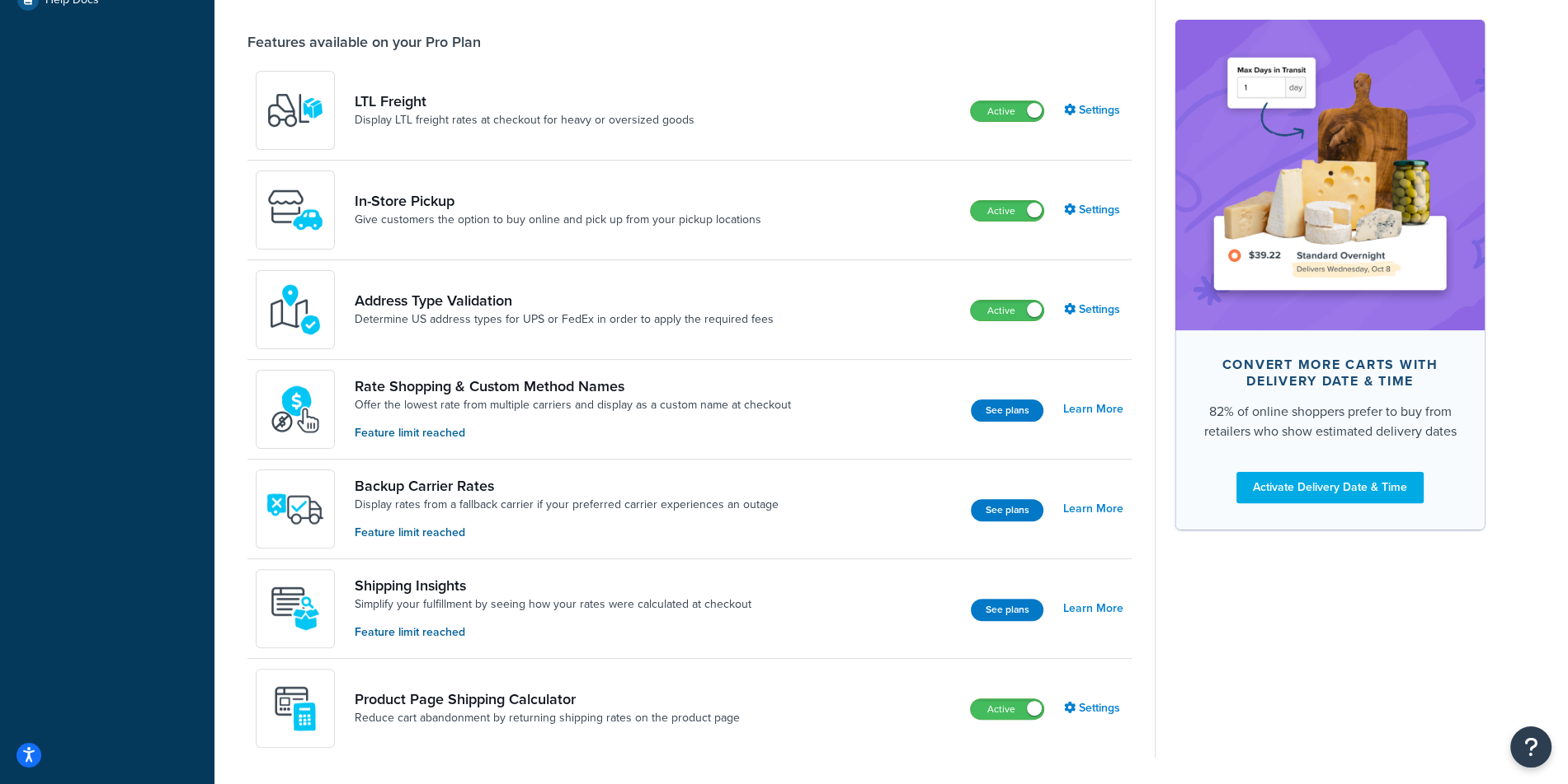
scroll to position [549, 0]
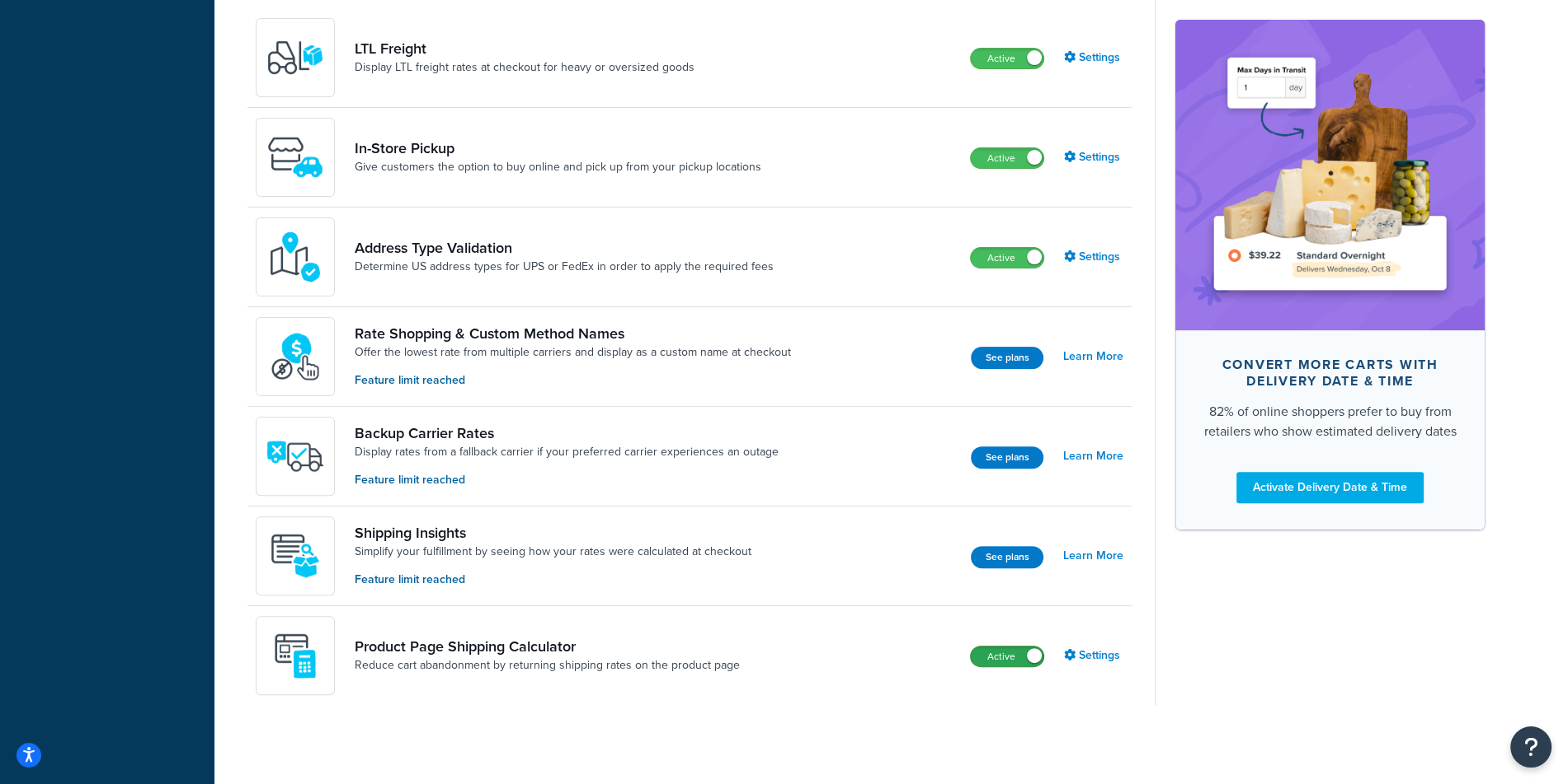
click at [992, 651] on label "Active" at bounding box center [1007, 657] width 73 height 20
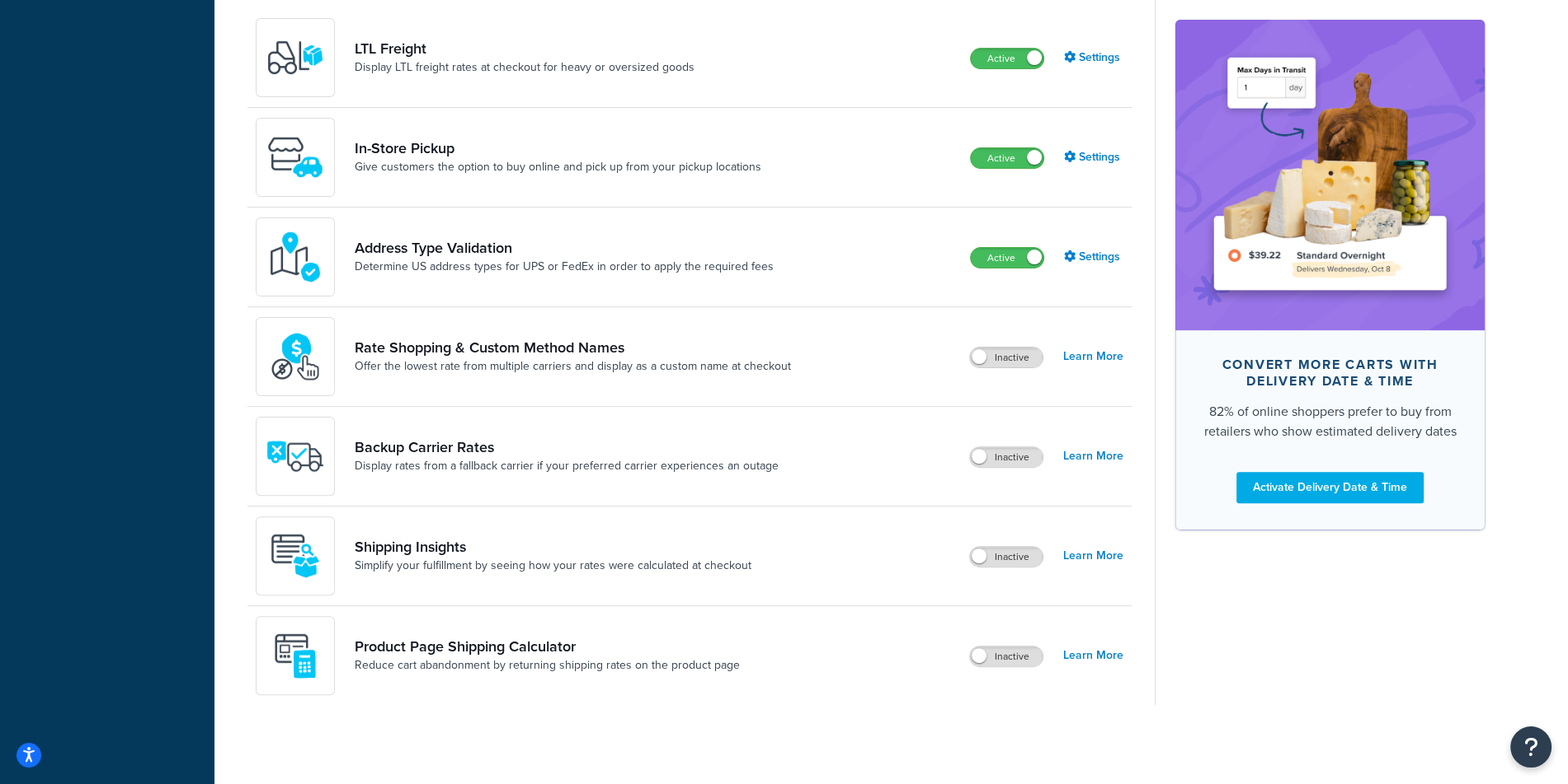
scroll to position [0, 0]
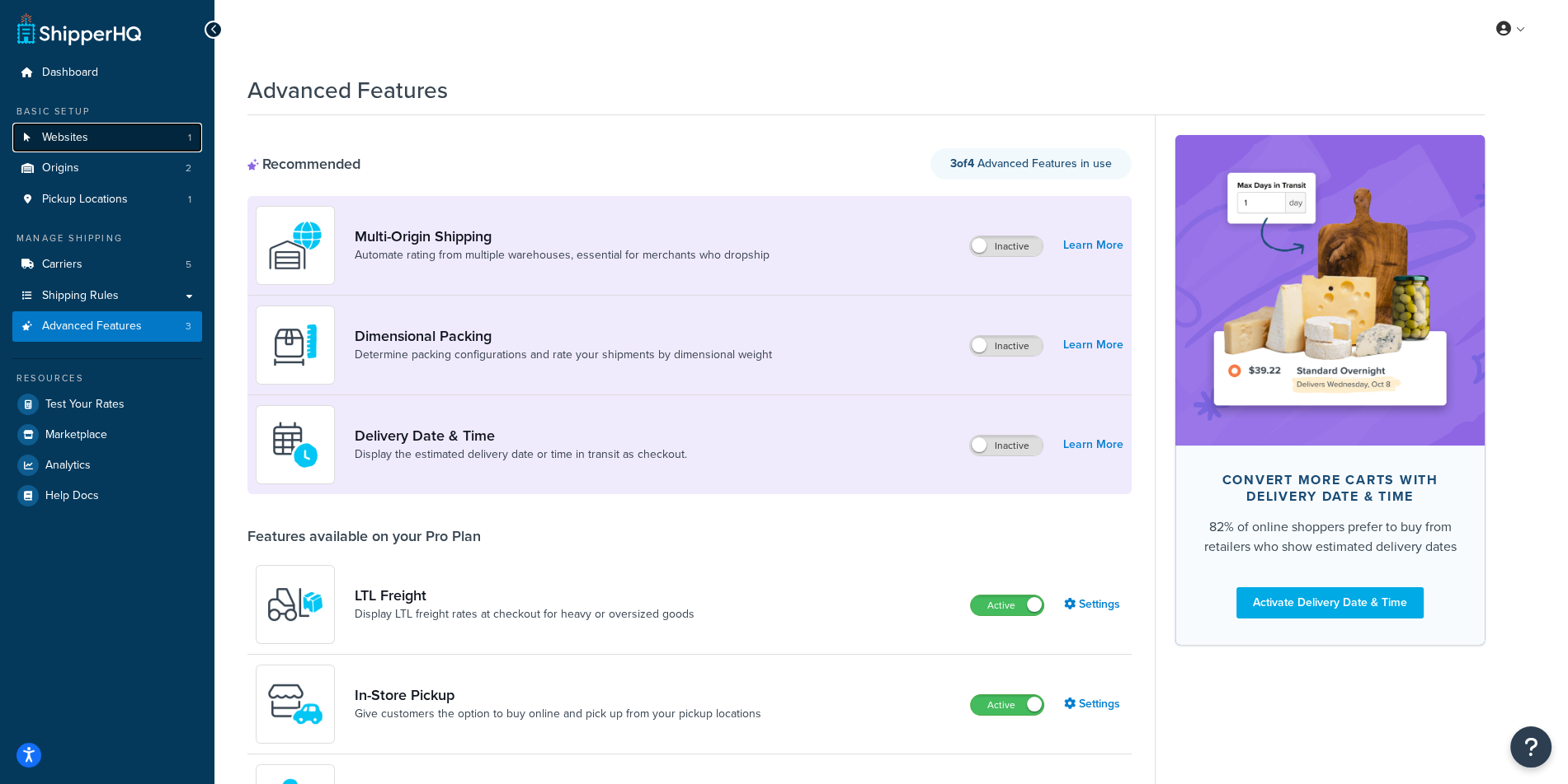
click at [142, 139] on link "Websites 1" at bounding box center [107, 137] width 189 height 31
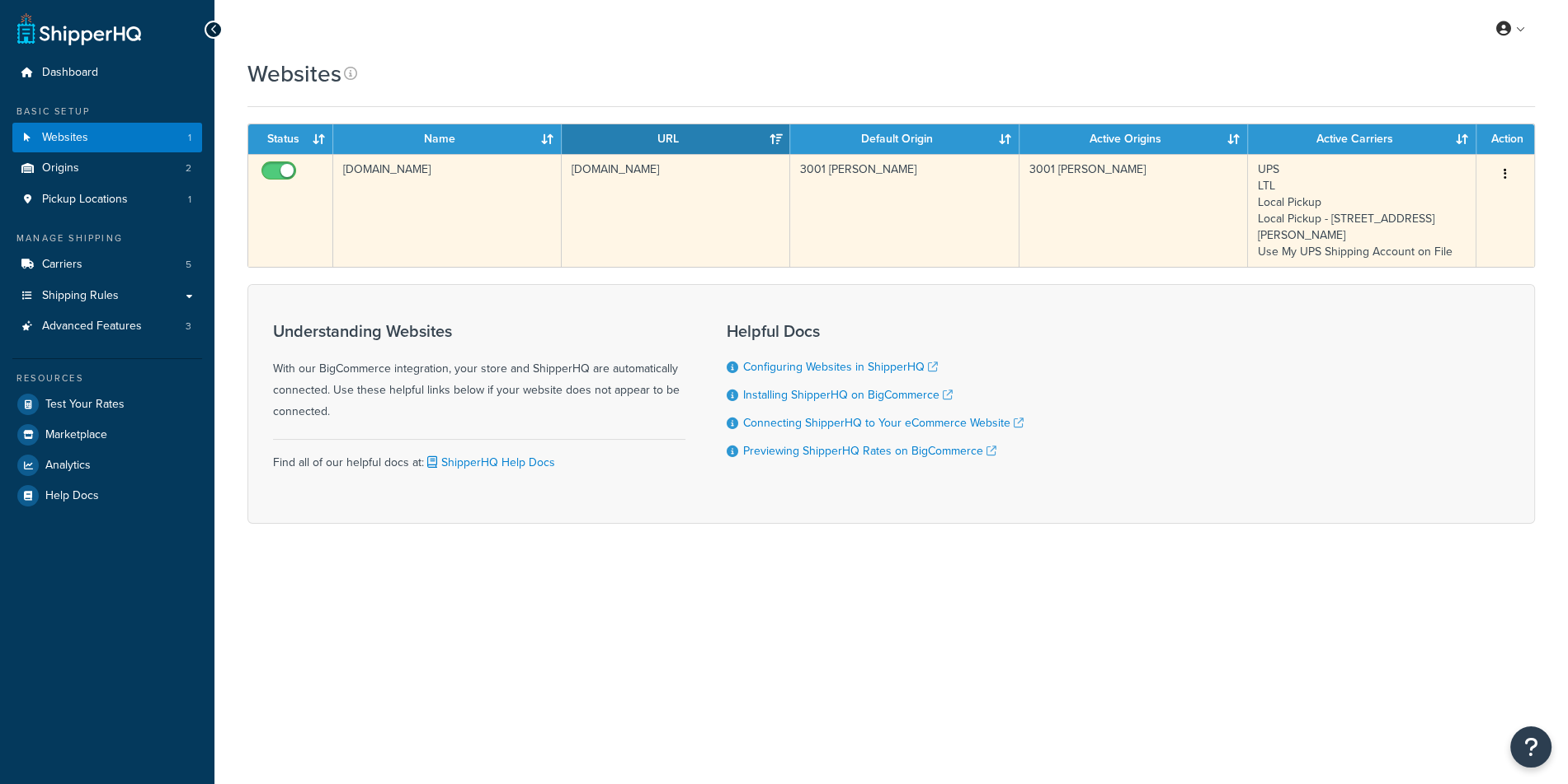
click at [623, 184] on td "[DOMAIN_NAME]" at bounding box center [675, 210] width 228 height 112
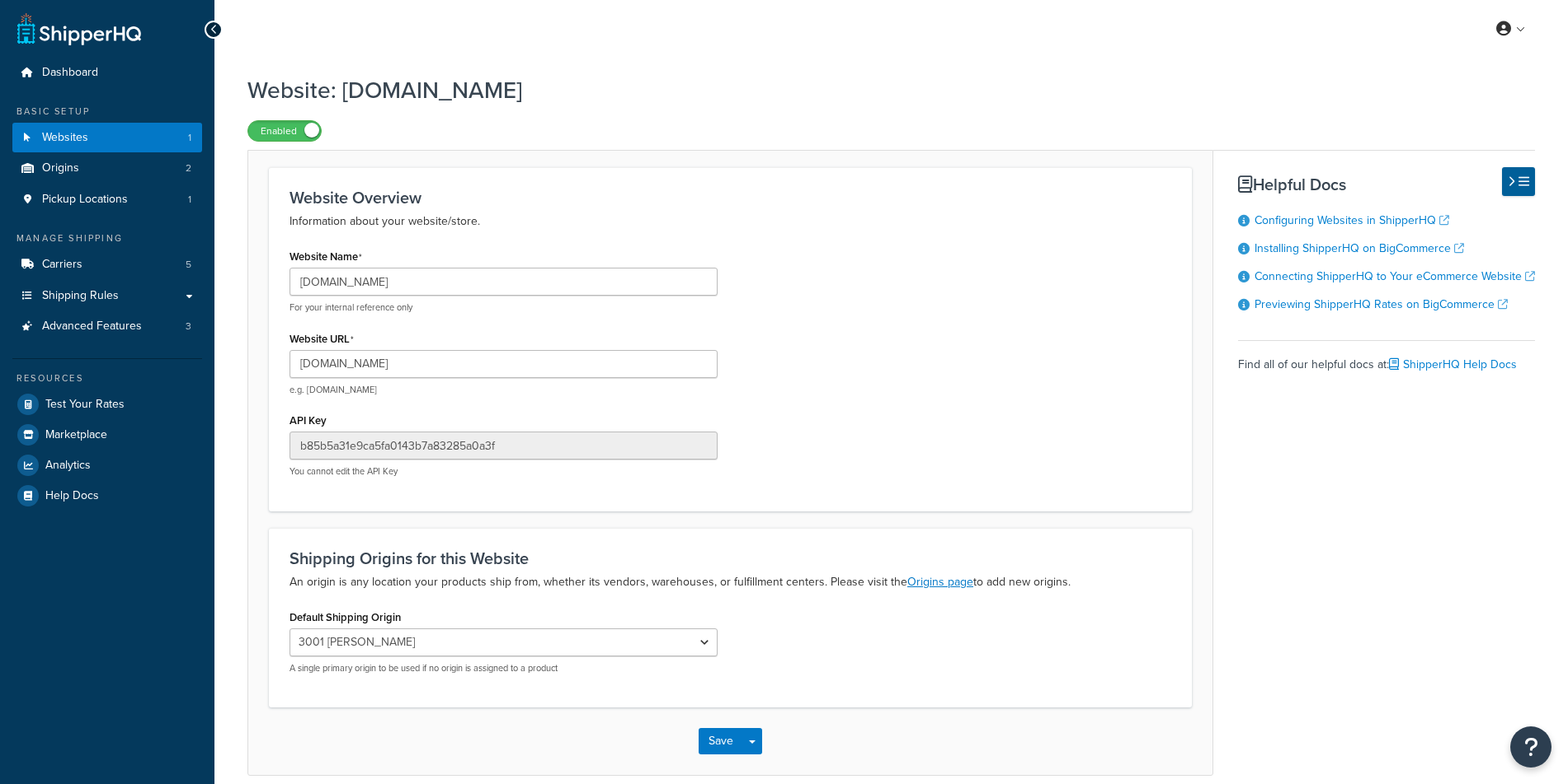
select select "11333"
click at [524, 342] on div "Website URL www.coolergaskets.com e.g. mywebsite.com" at bounding box center [504, 362] width 428 height 70
click at [500, 372] on input "www.coolergaskets.com" at bounding box center [504, 364] width 428 height 28
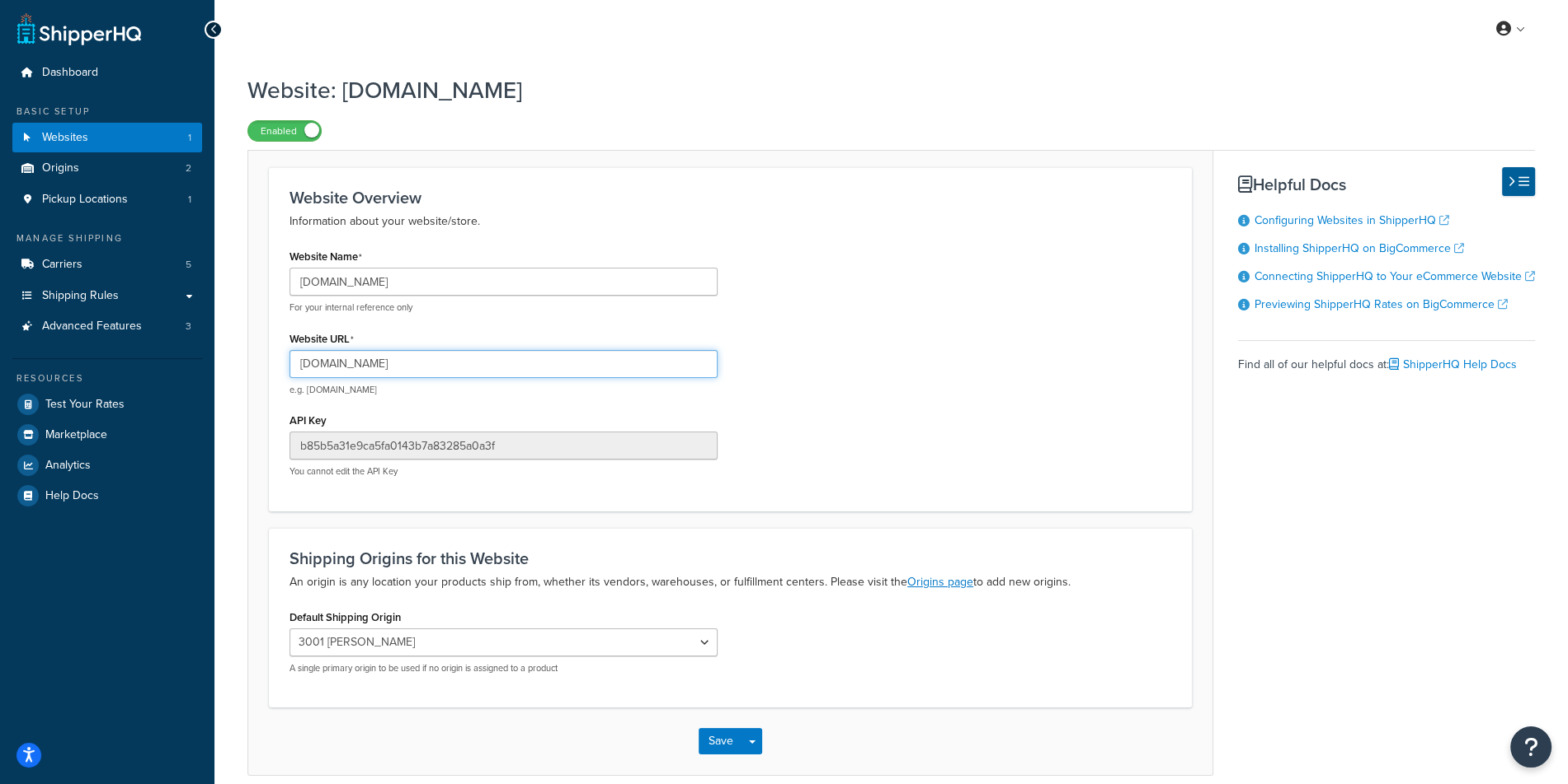
click at [500, 372] on input "www.coolergaskets.com" at bounding box center [504, 364] width 428 height 28
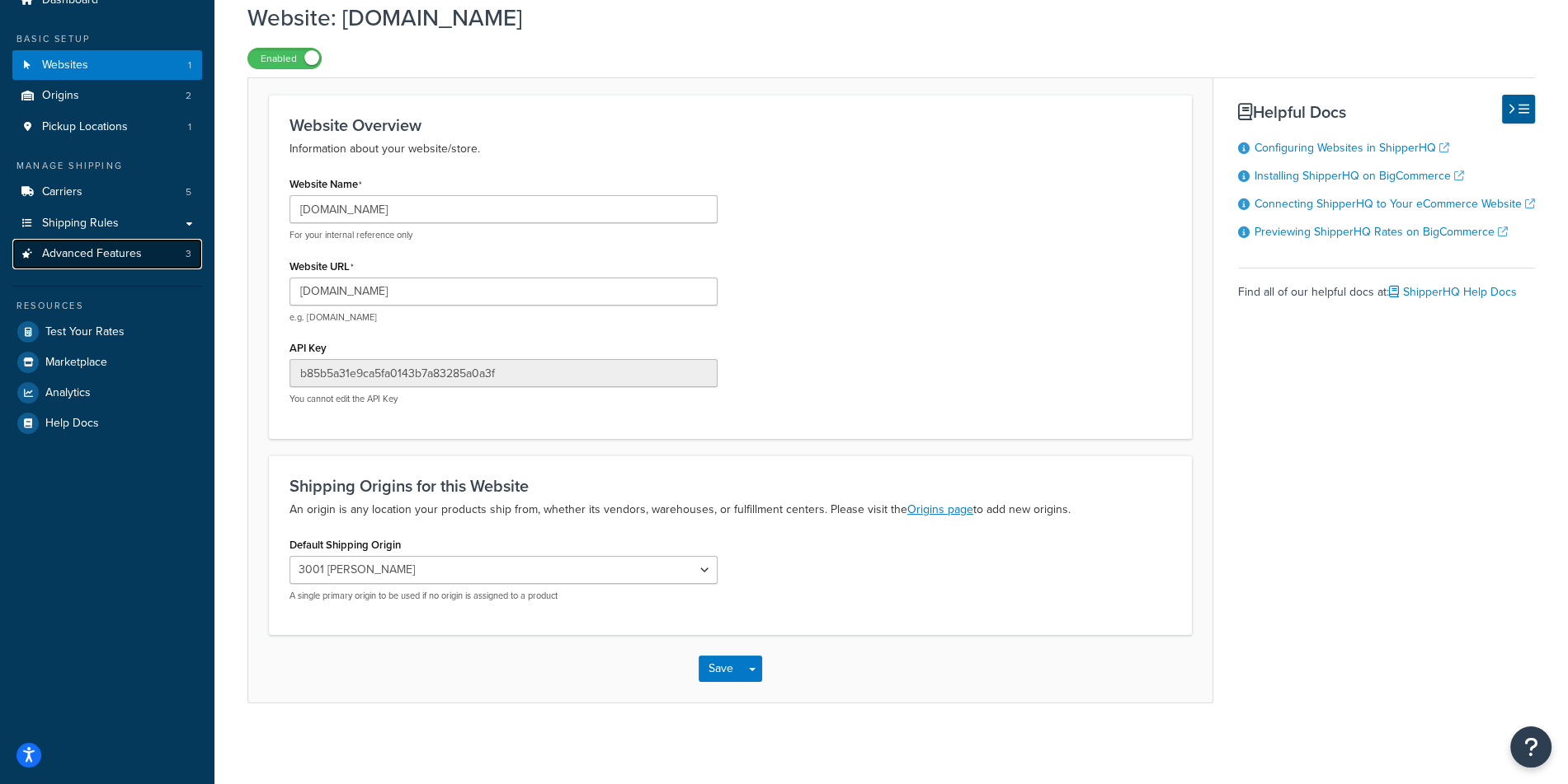
click at [197, 257] on link "Advanced Features 3" at bounding box center [107, 254] width 189 height 31
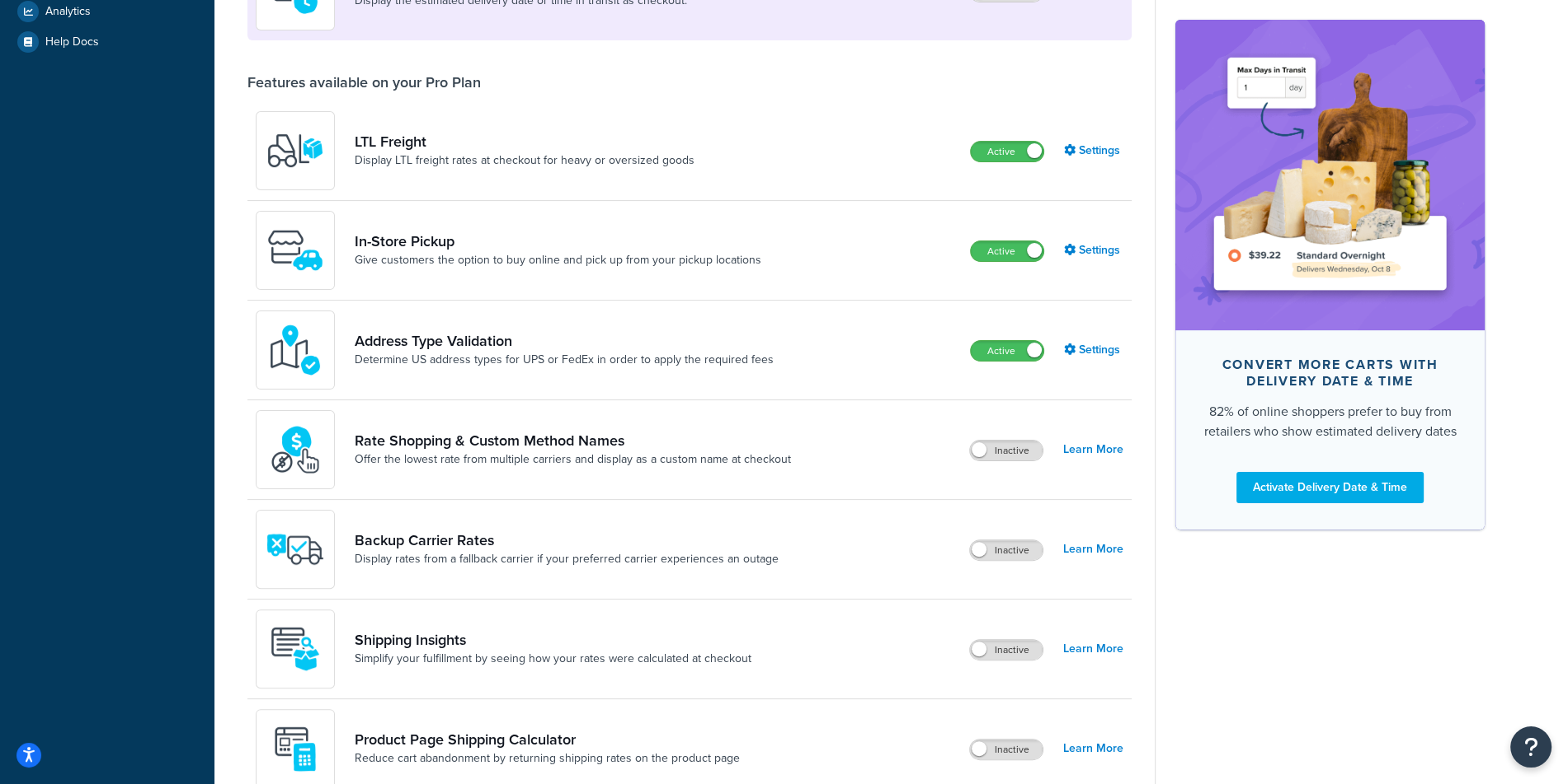
scroll to position [547, 0]
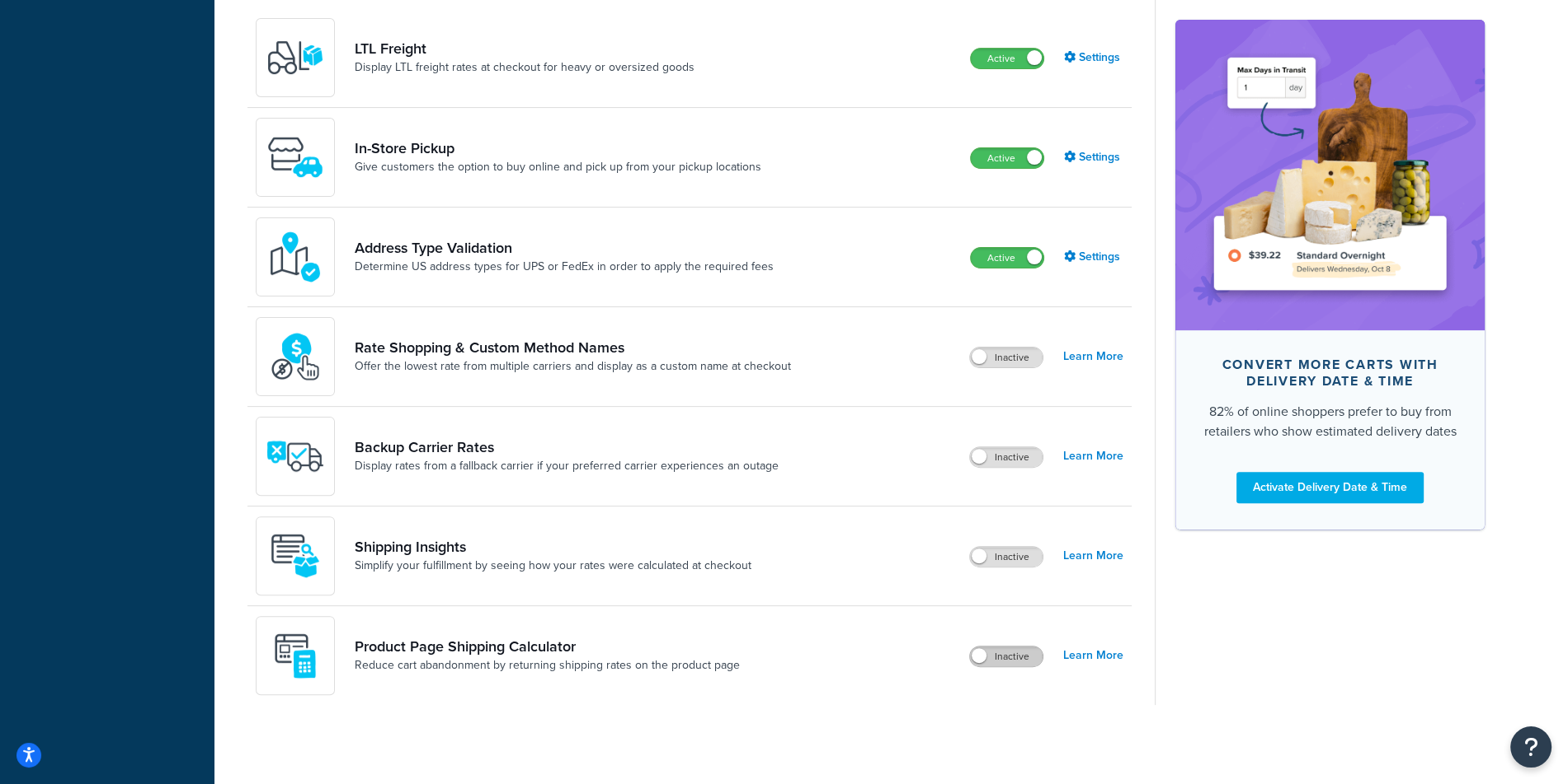
click at [1005, 648] on label "Inactive" at bounding box center [1006, 657] width 73 height 20
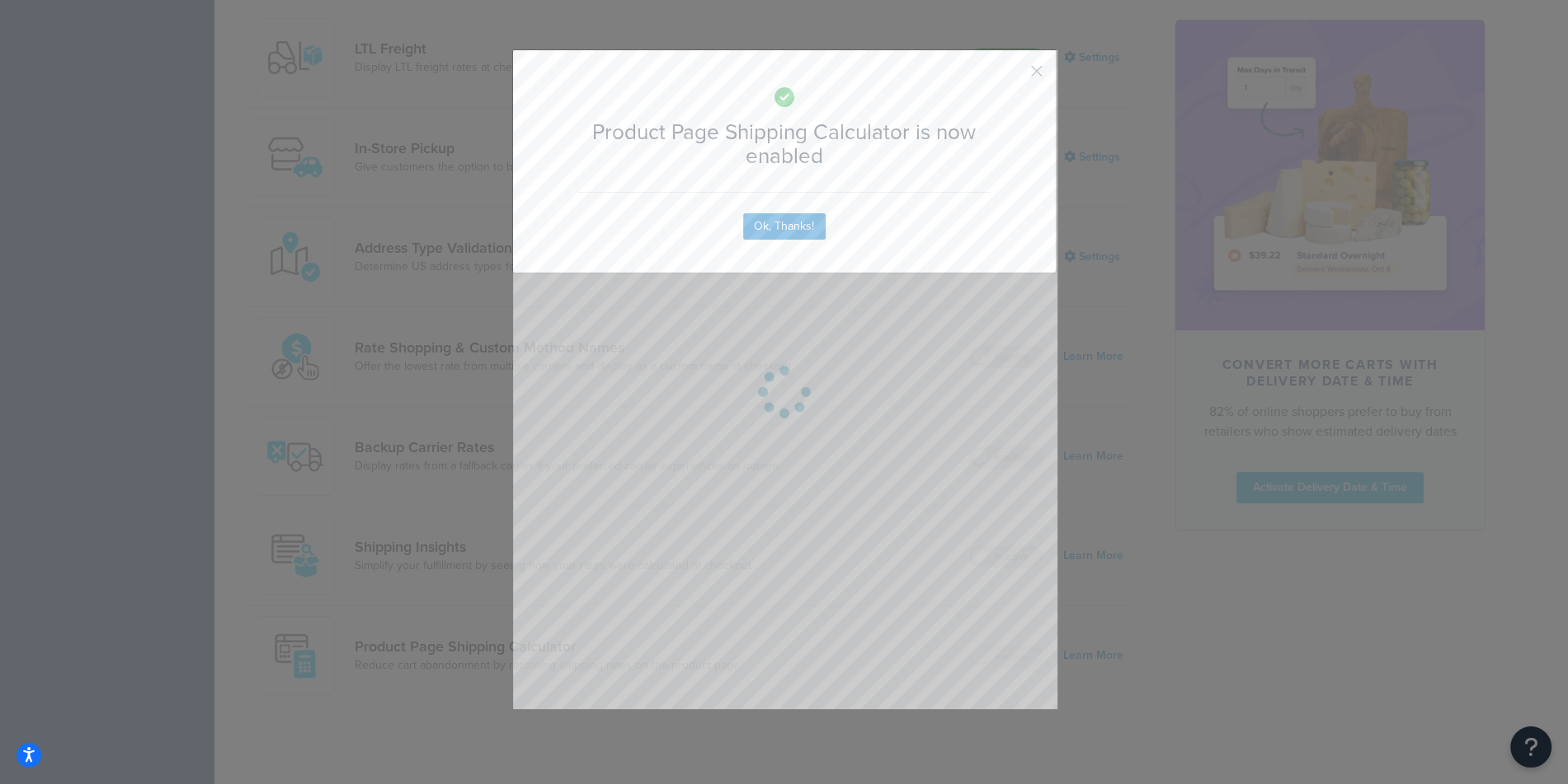
click at [778, 240] on div "Product Page Shipping Calculator is now enabled Ok, Thanks!" at bounding box center [784, 161] width 545 height 224
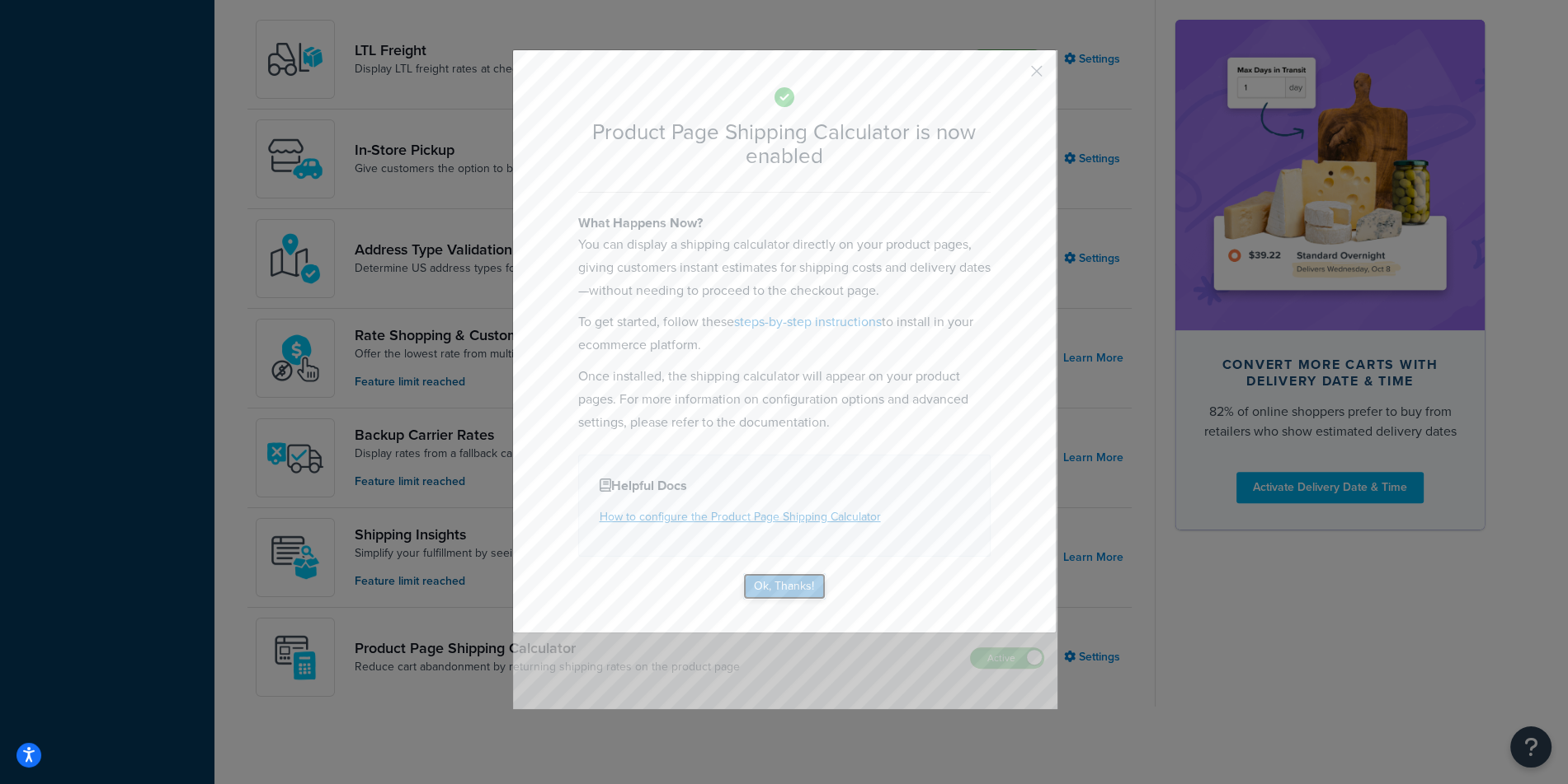
click at [785, 597] on button "Ok, Thanks!" at bounding box center [784, 586] width 83 height 27
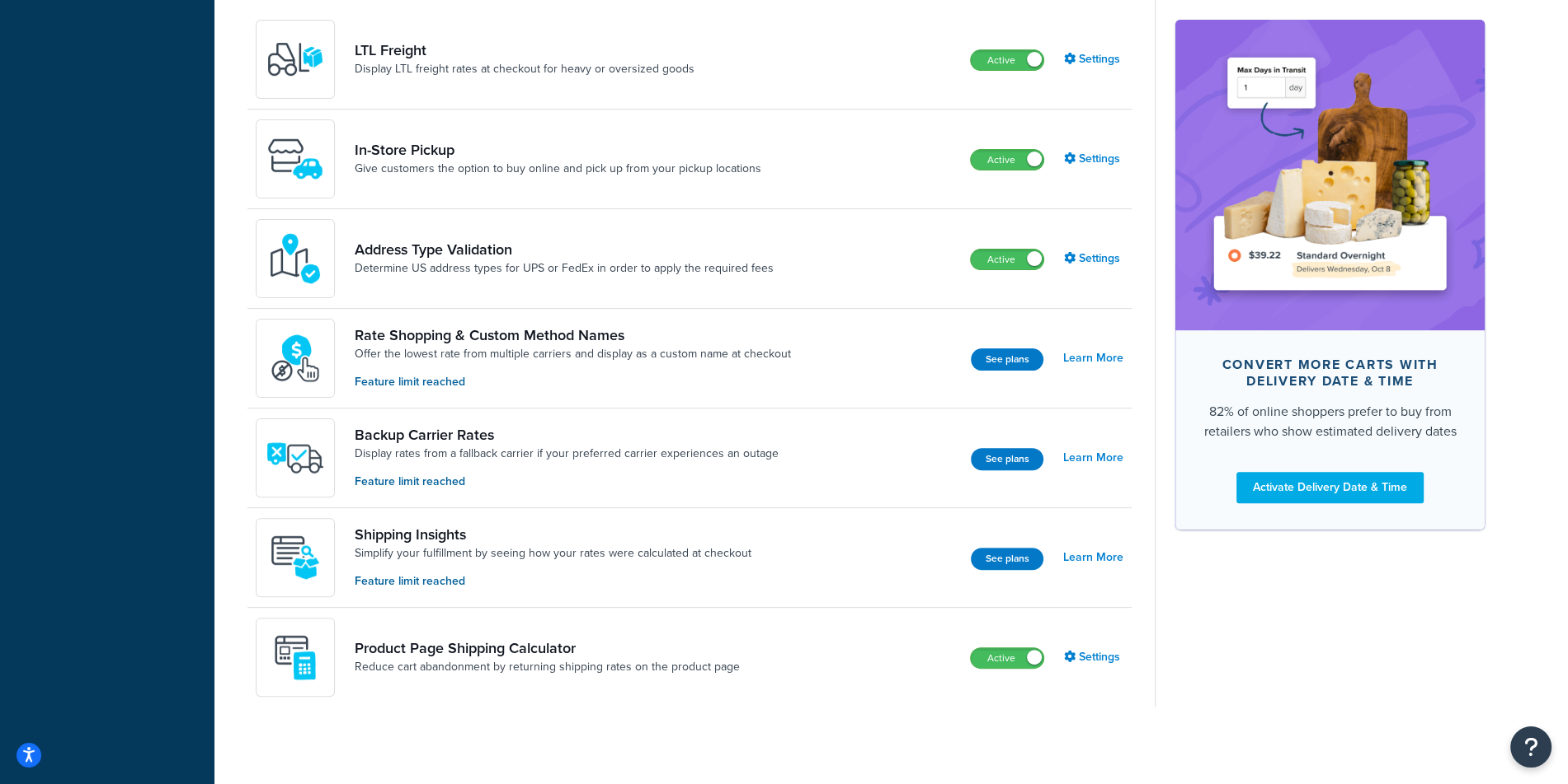
scroll to position [0, 0]
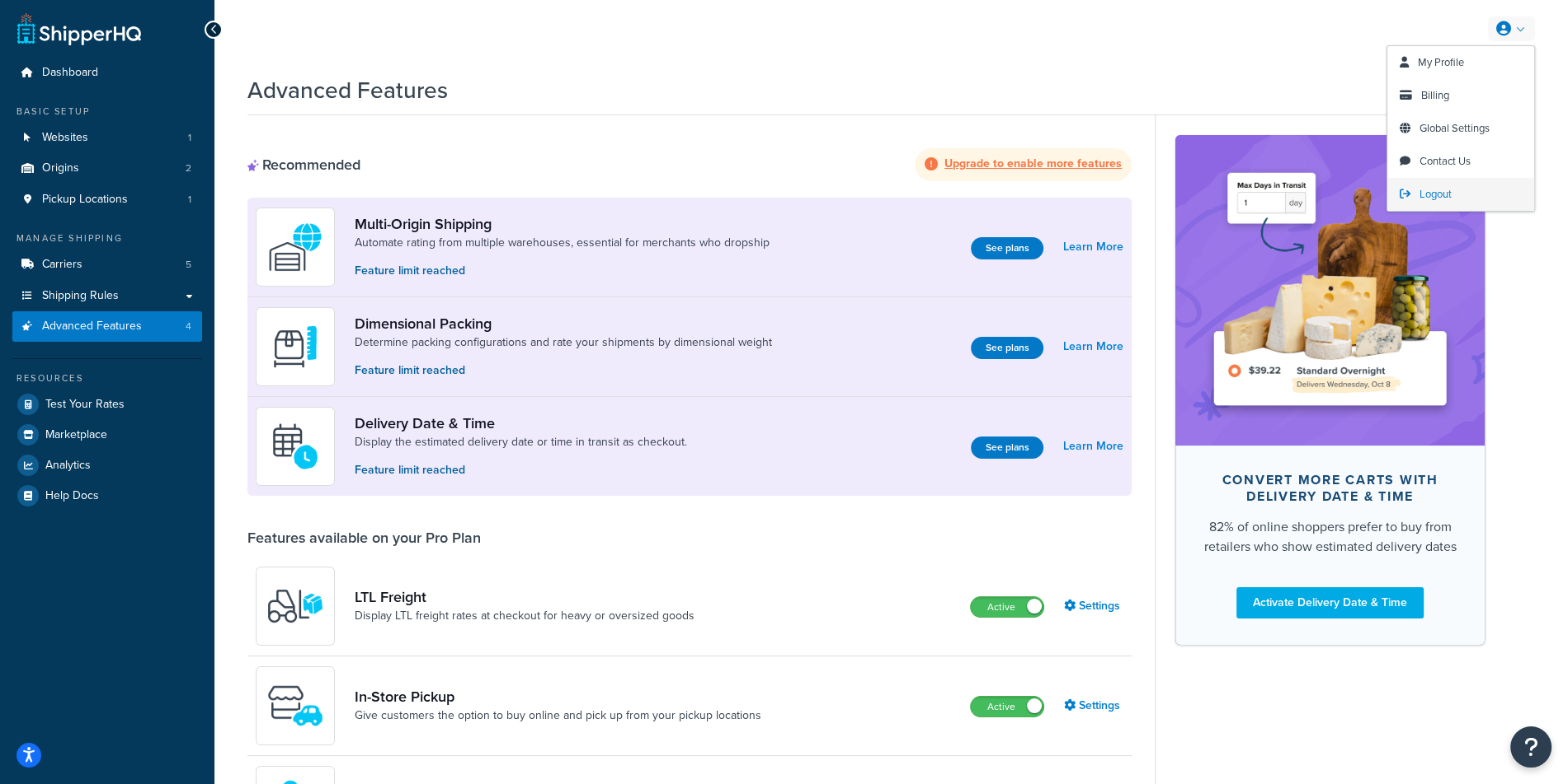
click at [1471, 197] on link "Logout" at bounding box center [1459, 194] width 146 height 33
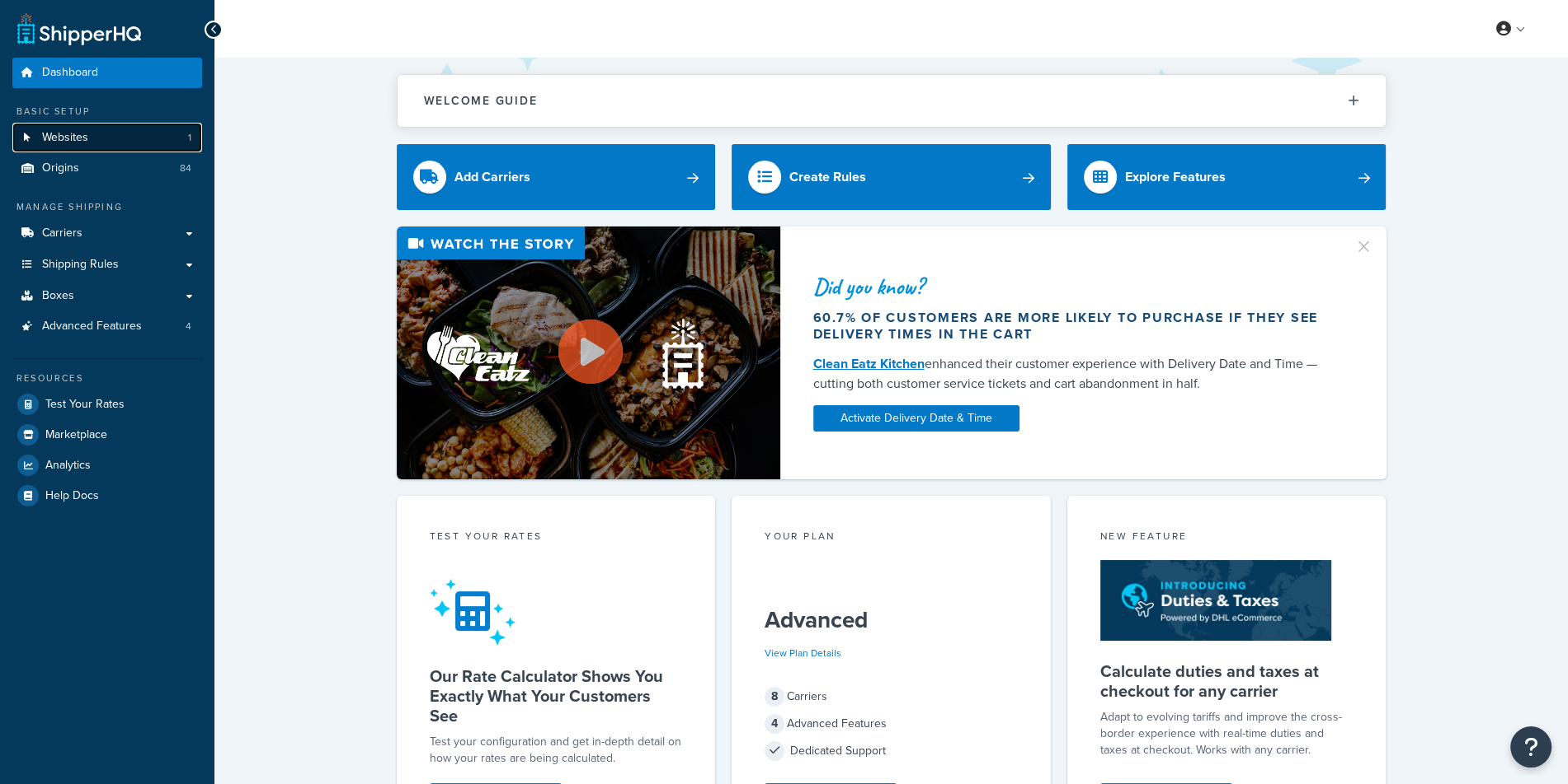
click at [152, 152] on link "Websites 1" at bounding box center [107, 137] width 189 height 31
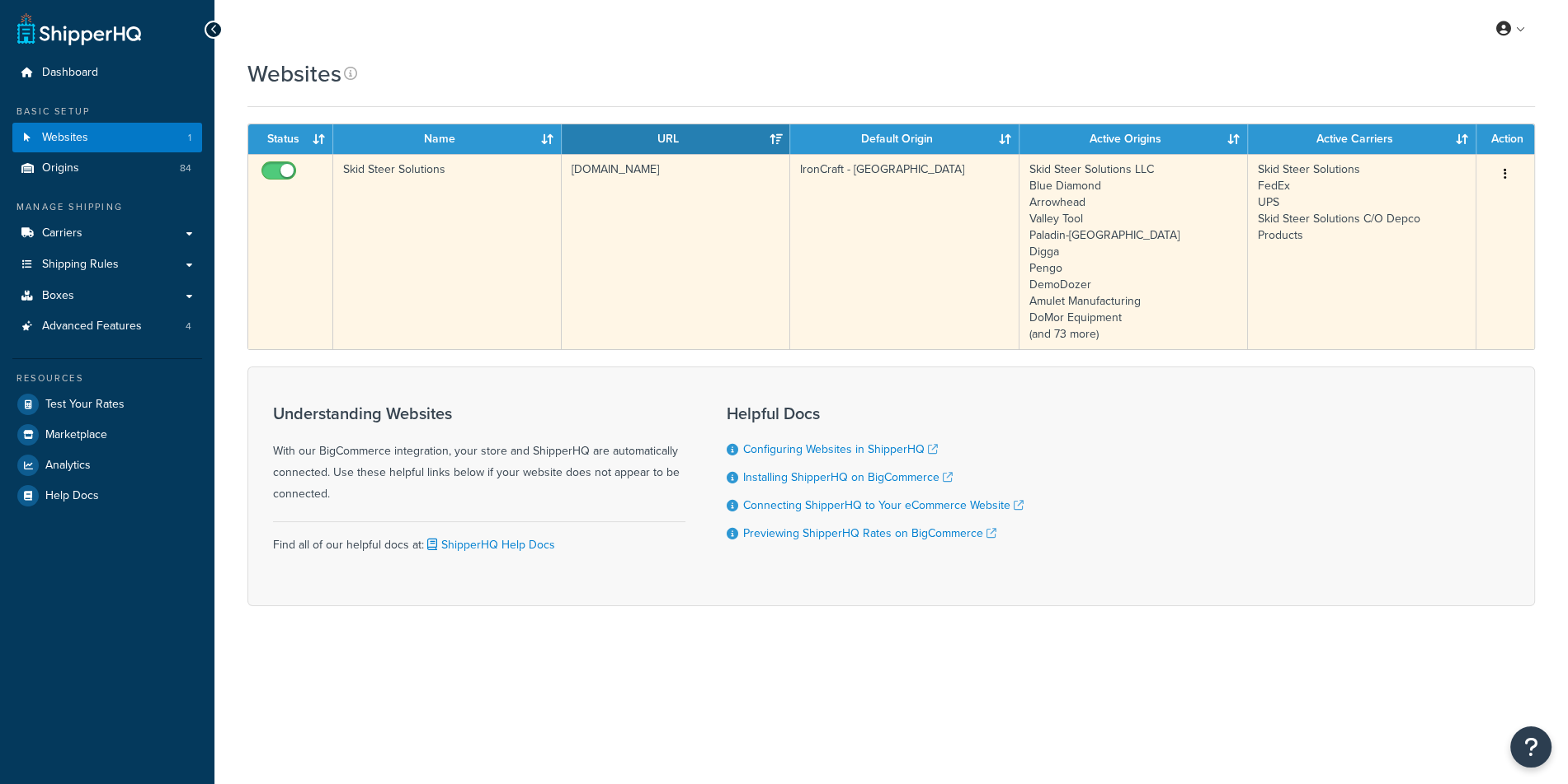
click at [642, 198] on td "[DOMAIN_NAME]" at bounding box center [675, 252] width 228 height 195
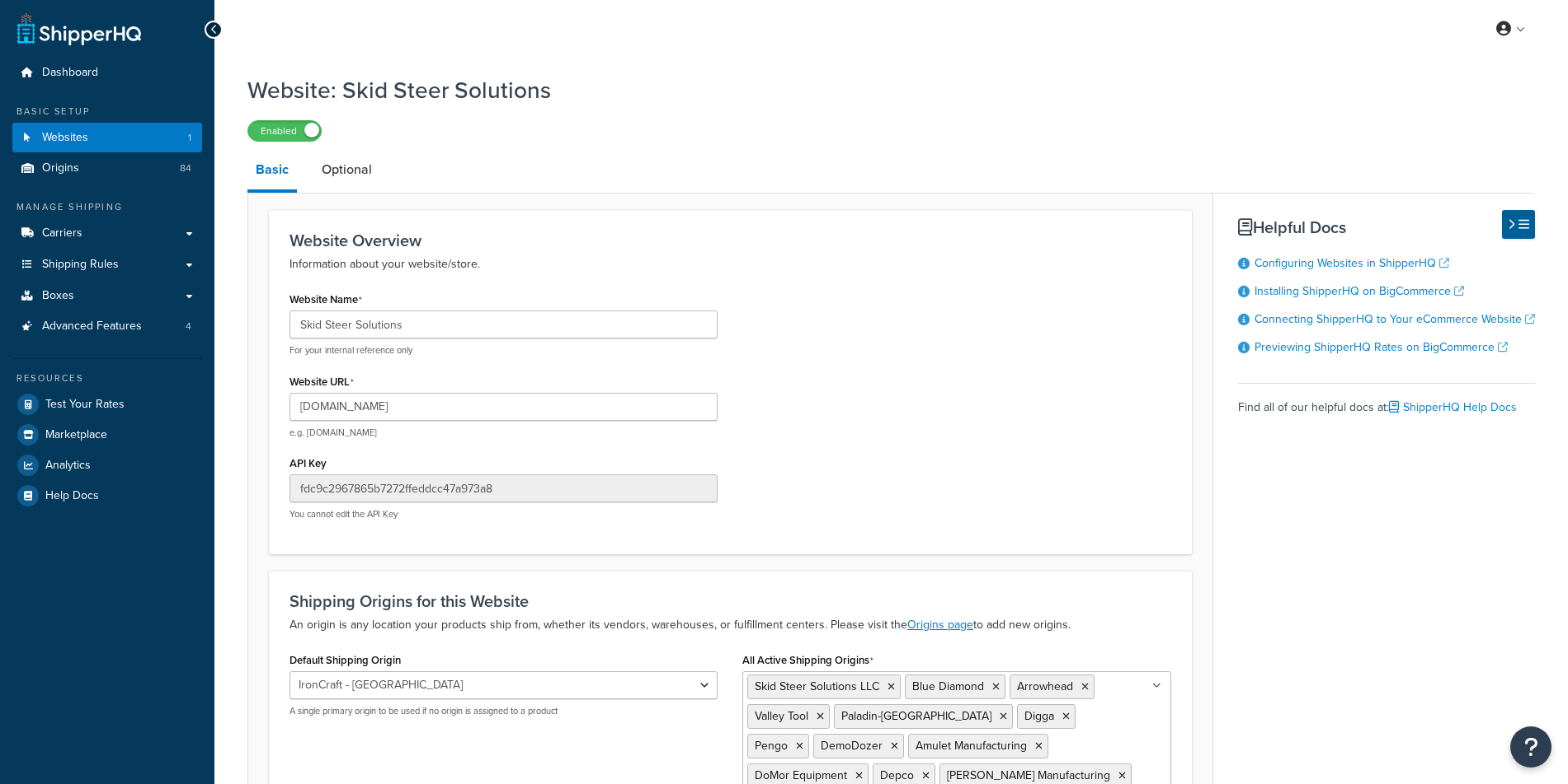
select select "103707"
click at [487, 395] on input "[DOMAIN_NAME]" at bounding box center [504, 407] width 428 height 28
click at [80, 330] on span "Advanced Features" at bounding box center [92, 326] width 100 height 14
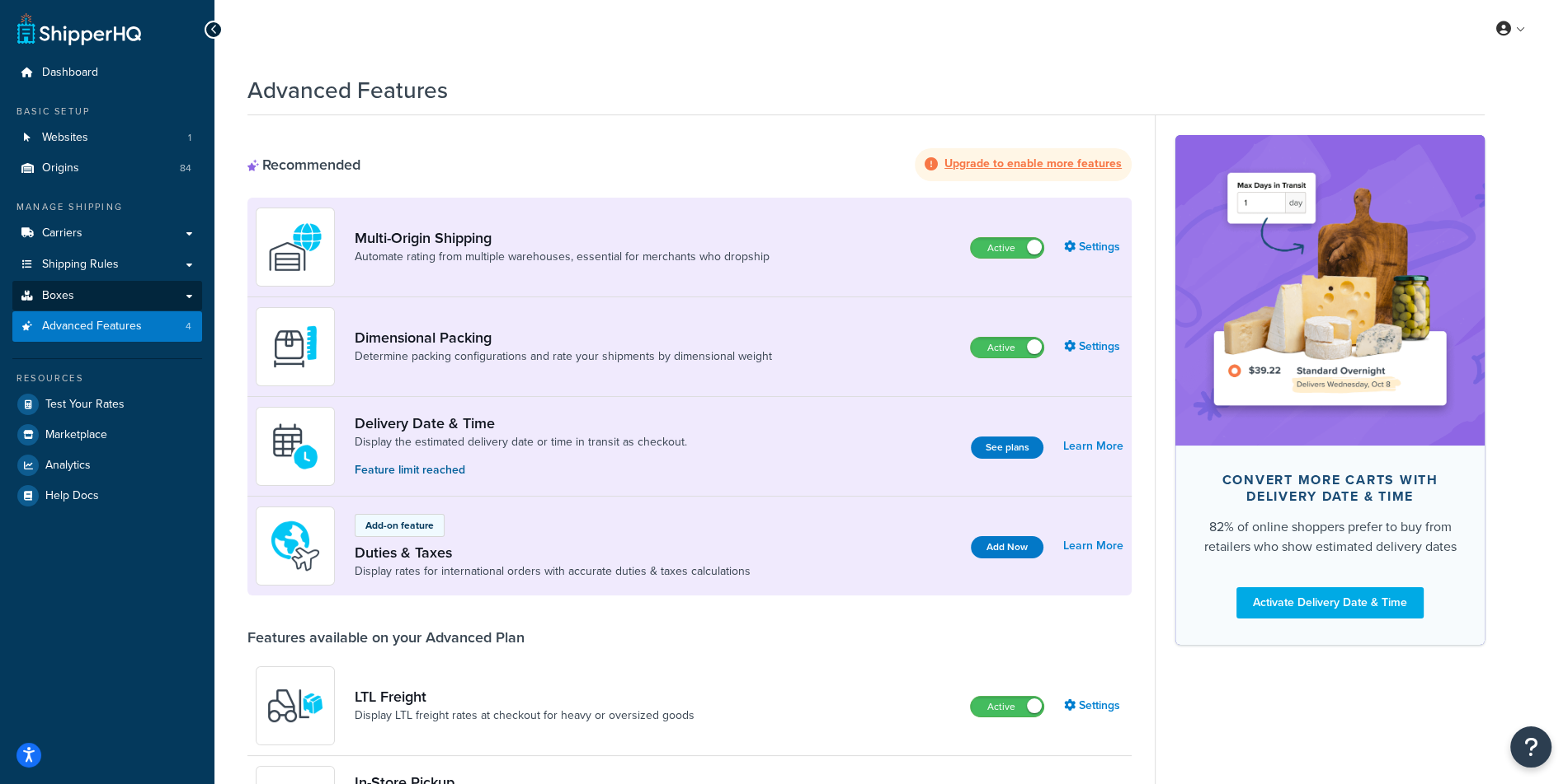
scroll to position [909, 0]
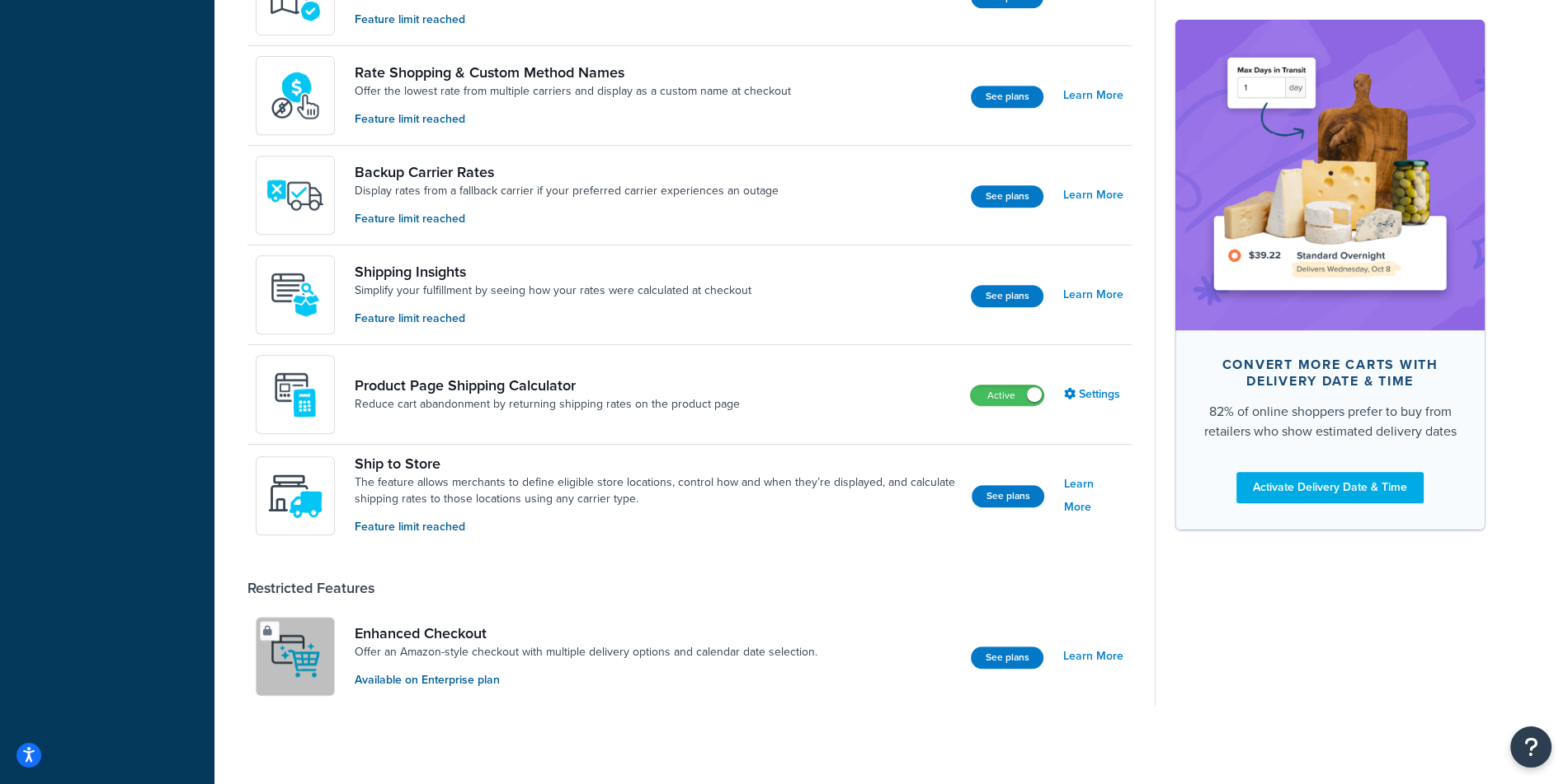
click at [1011, 411] on div "Product Page Shipping Calculator Reduce cart abandonment by returning shipping …" at bounding box center [689, 395] width 884 height 99
click at [1009, 403] on div "Product Page Shipping Calculator Reduce cart abandonment by returning shipping …" at bounding box center [689, 395] width 884 height 99
click at [1009, 400] on label "Active" at bounding box center [1007, 396] width 73 height 20
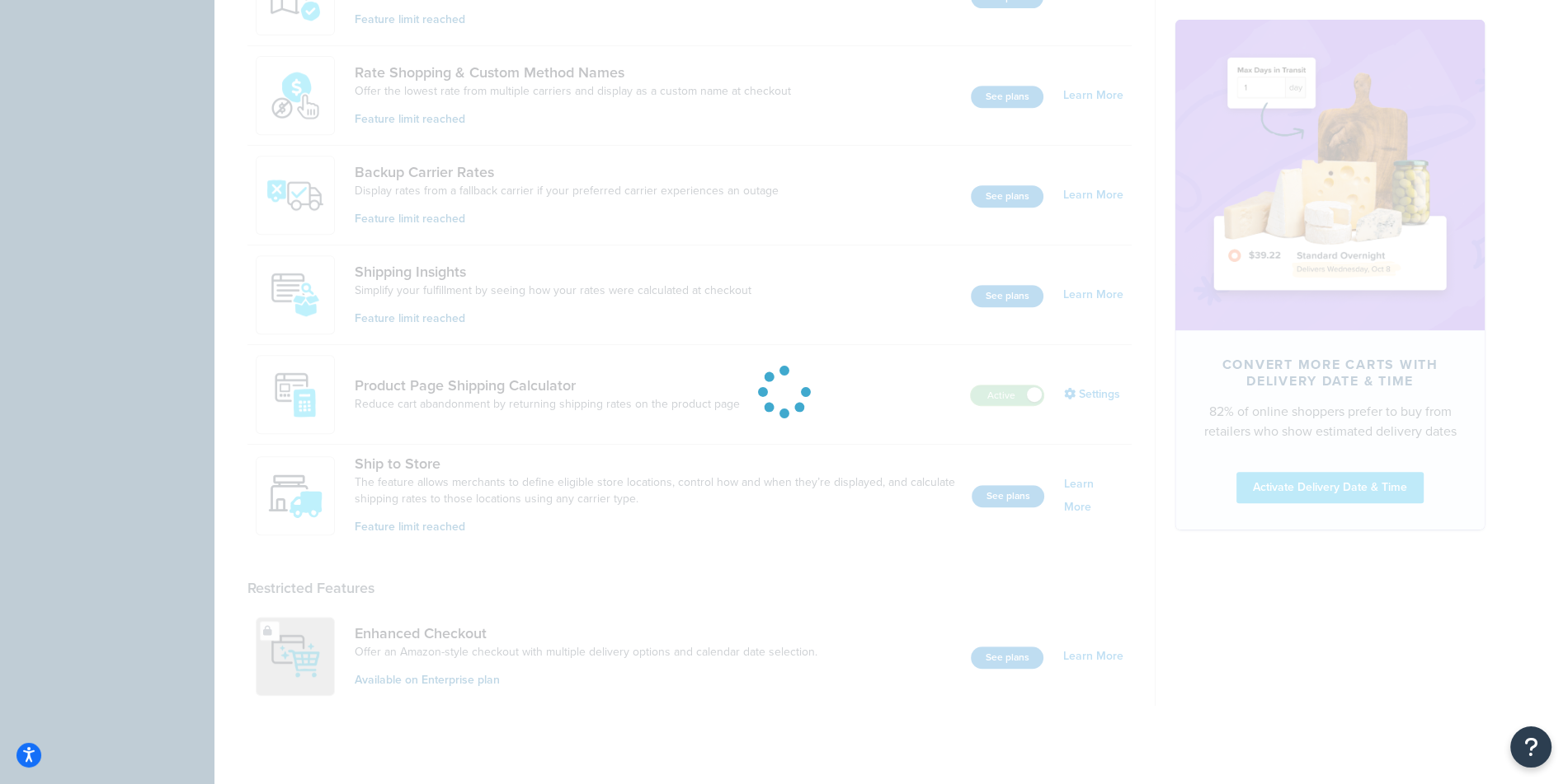
scroll to position [906, 0]
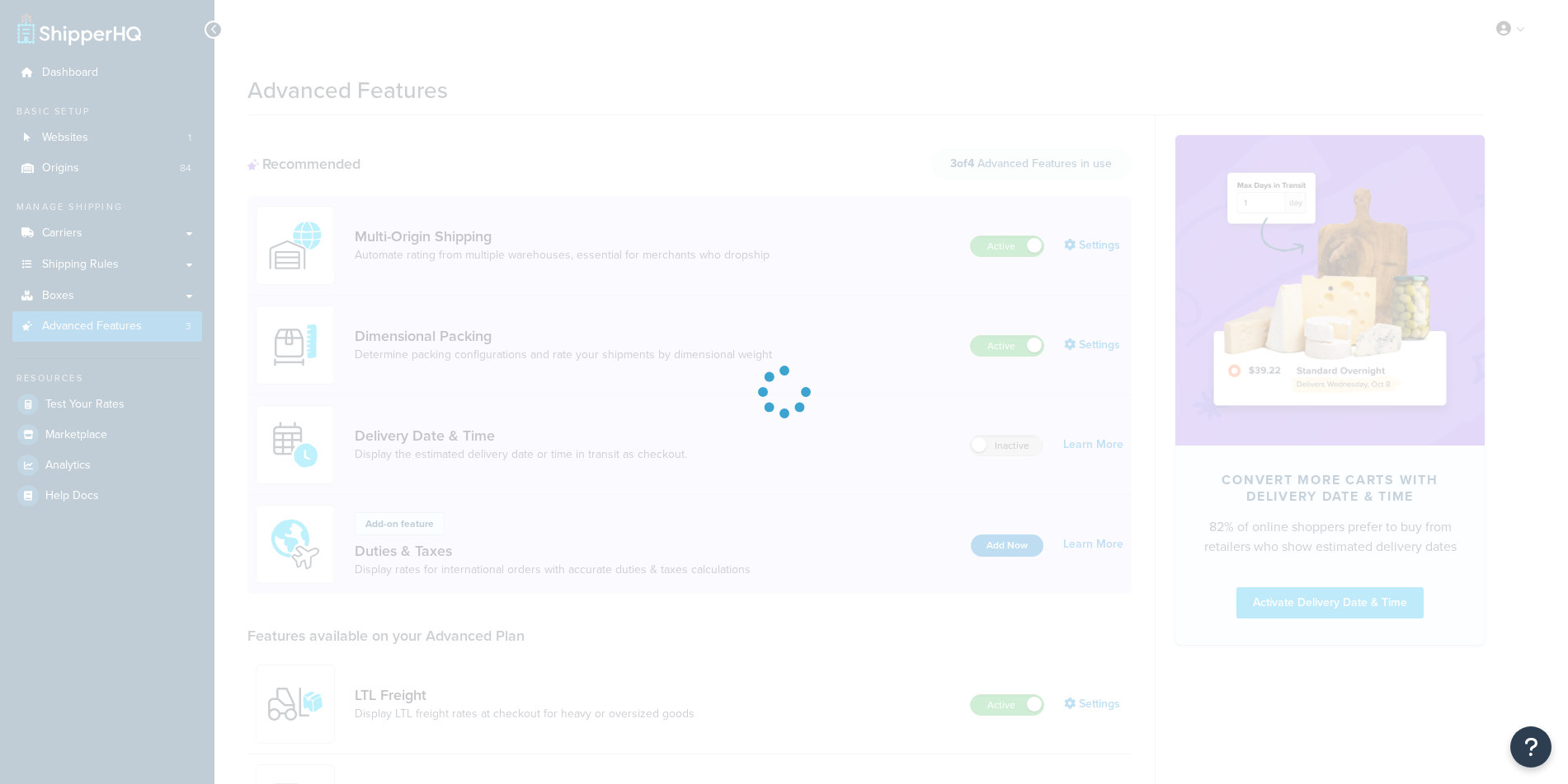
scroll to position [906, 0]
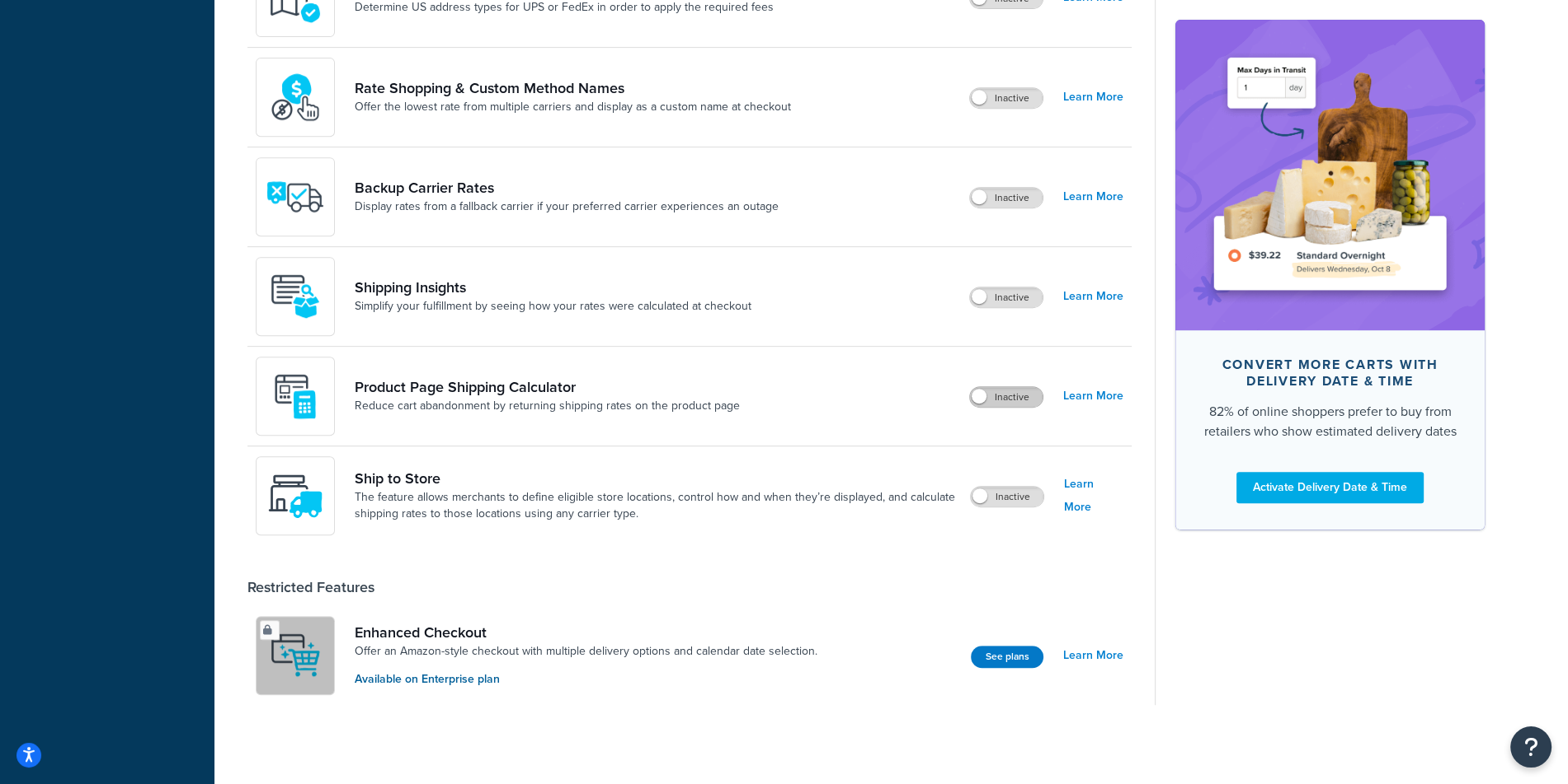
click at [1013, 401] on label "Inactive" at bounding box center [1006, 397] width 73 height 20
